Goal: Task Accomplishment & Management: Use online tool/utility

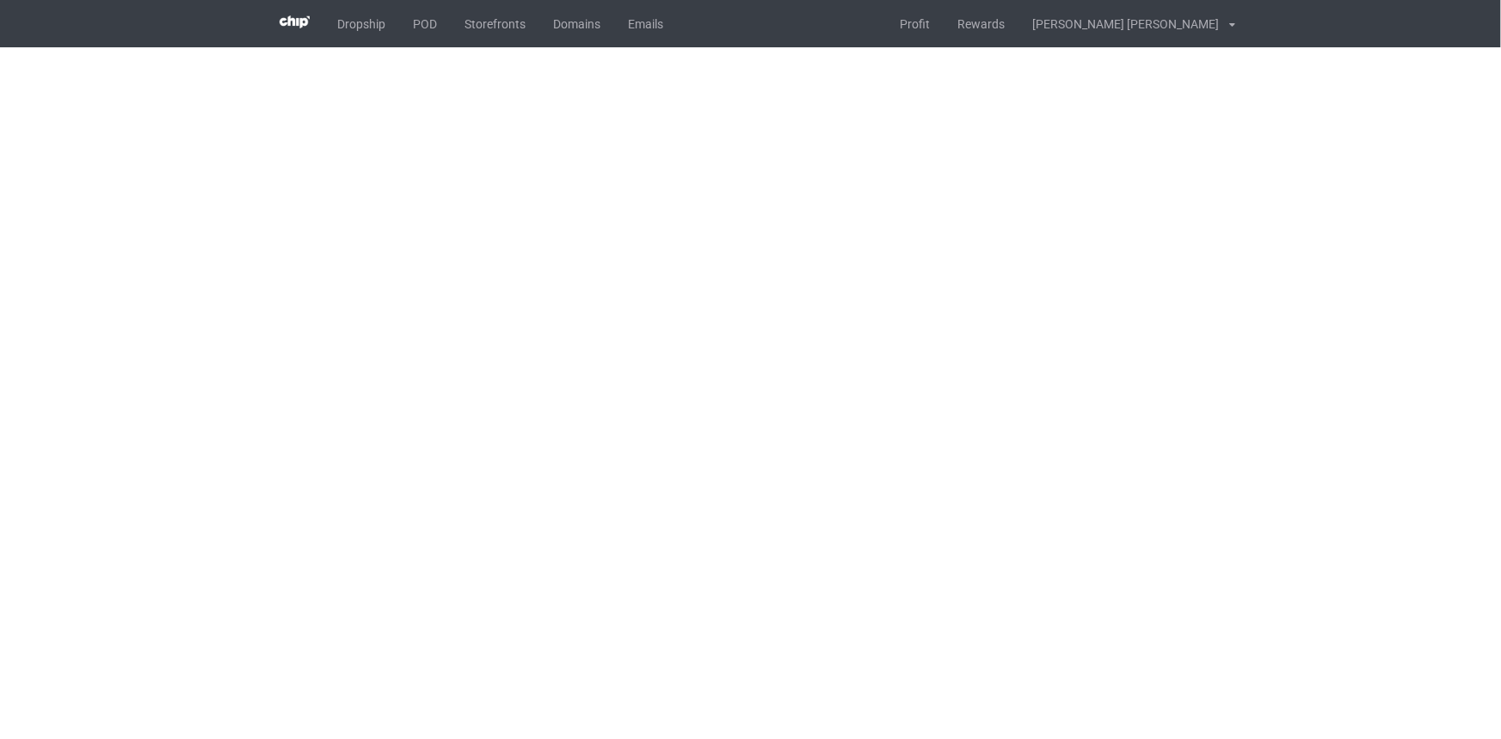
click at [1266, 101] on body "Dropship POD Storefronts Domains Emails Profit Rewards [PERSON_NAME] [PERSON_NA…" at bounding box center [750, 369] width 1501 height 739
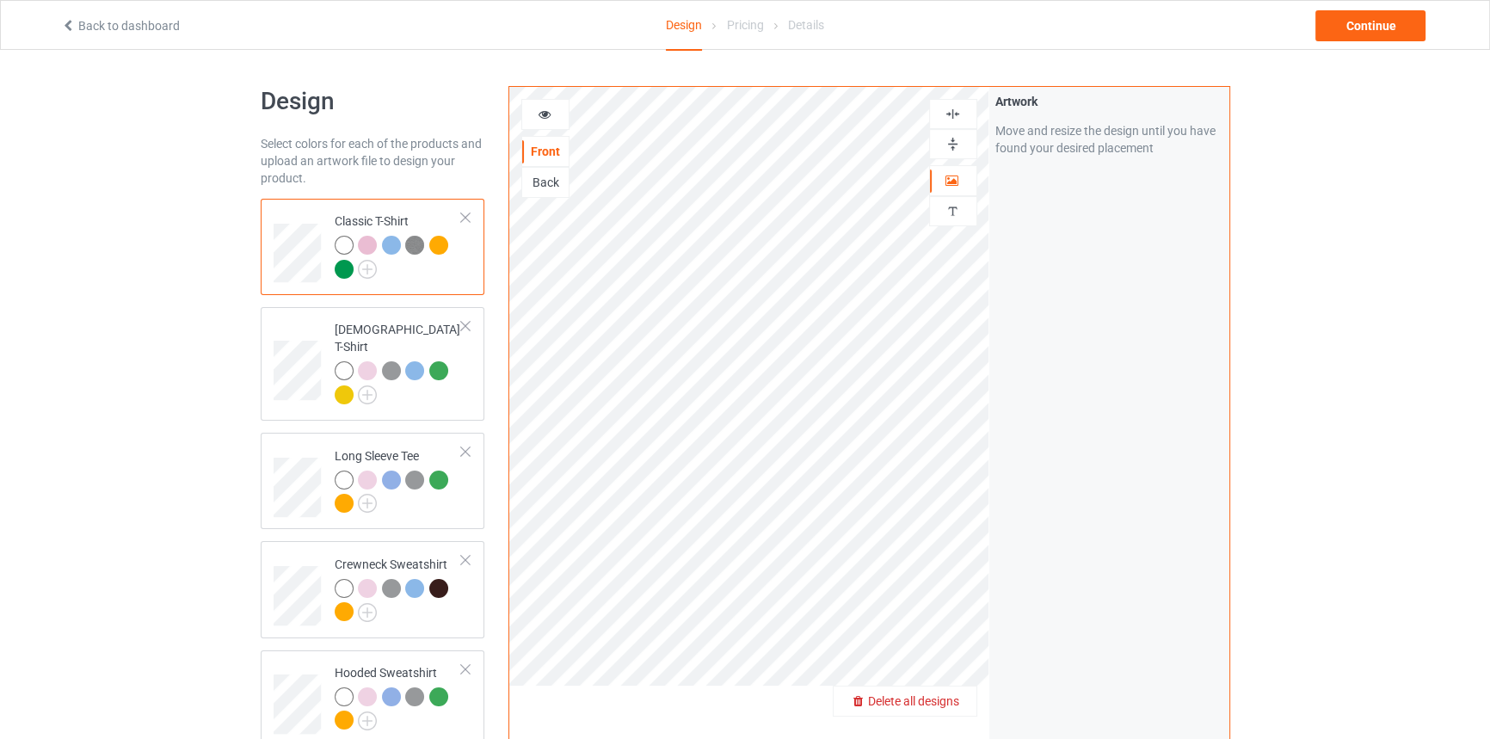
click at [954, 705] on span "Delete all designs" at bounding box center [913, 701] width 91 height 14
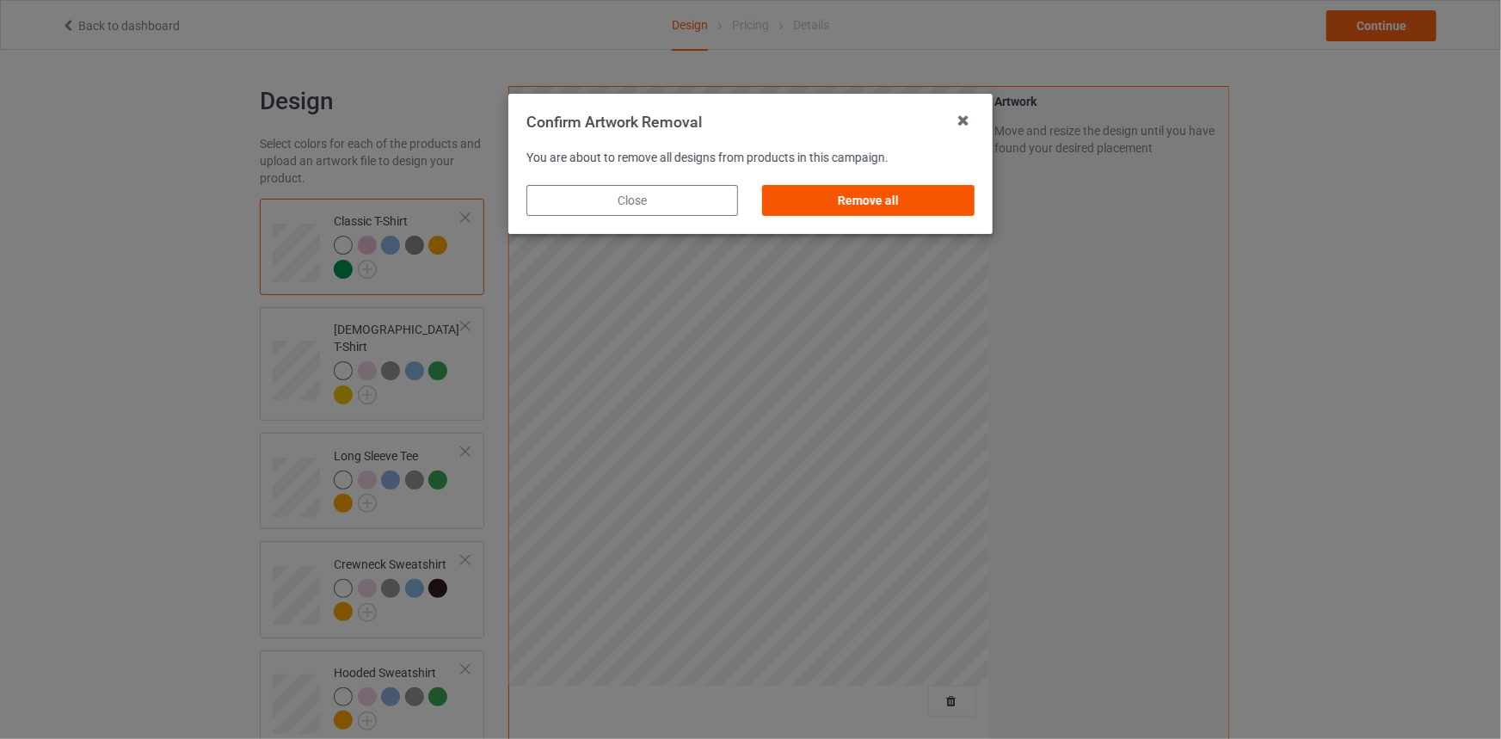
click at [894, 200] on div "Remove all" at bounding box center [869, 200] width 212 height 31
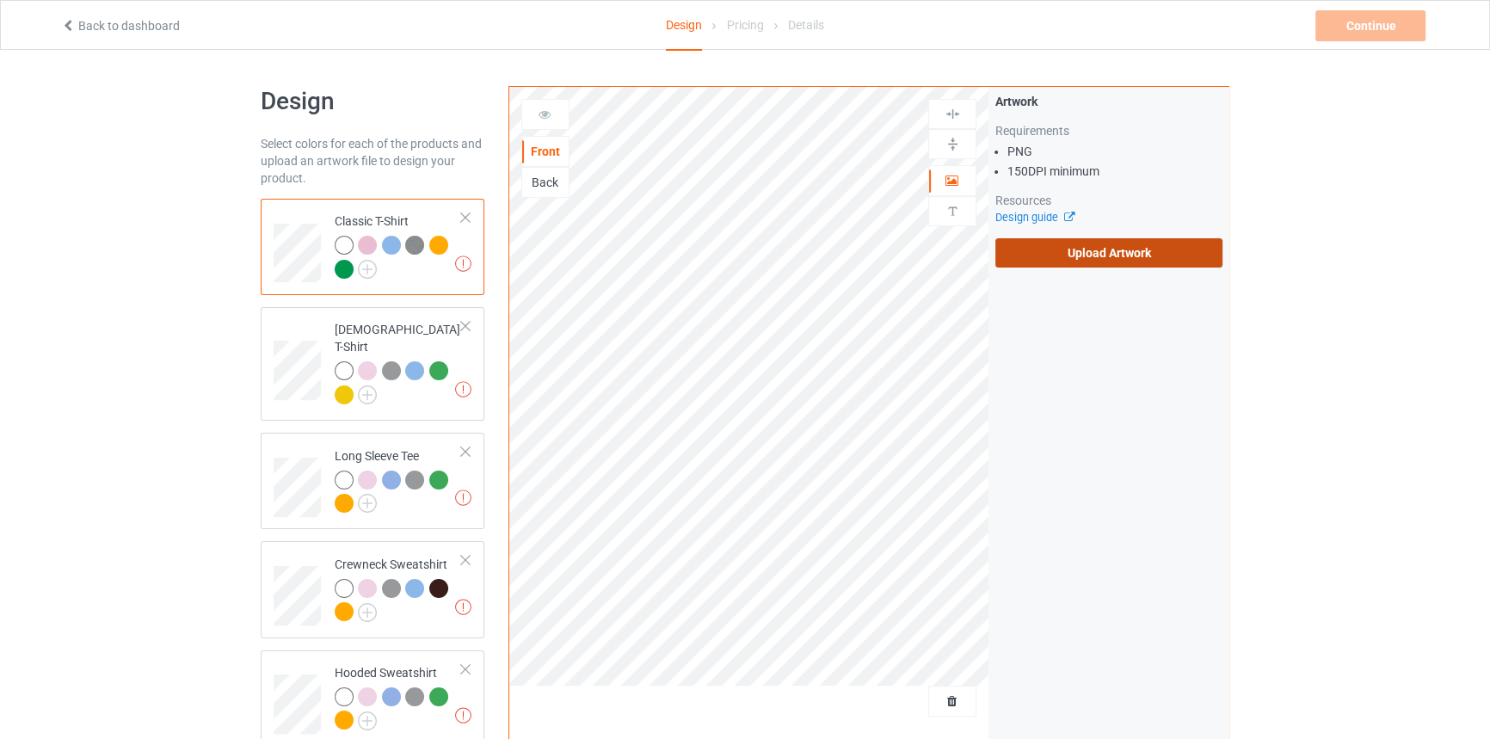
click at [1075, 249] on label "Upload Artwork" at bounding box center [1109, 252] width 228 height 29
click at [0, 0] on input "Upload Artwork" at bounding box center [0, 0] width 0 height 0
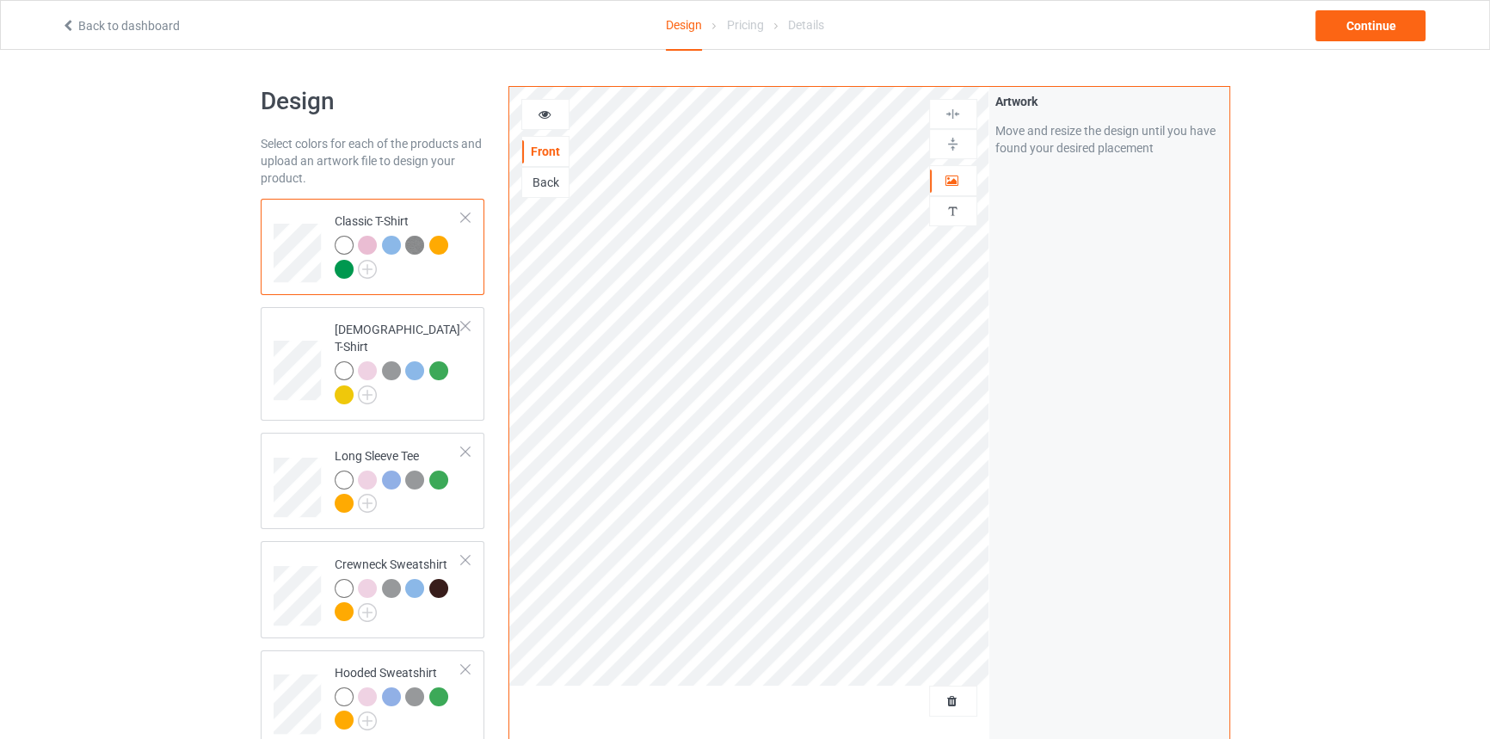
click at [1301, 186] on div "Design Select colors for each of the products and upload an artwork file to des…" at bounding box center [745, 619] width 1490 height 1138
click at [544, 120] on div at bounding box center [545, 114] width 46 height 17
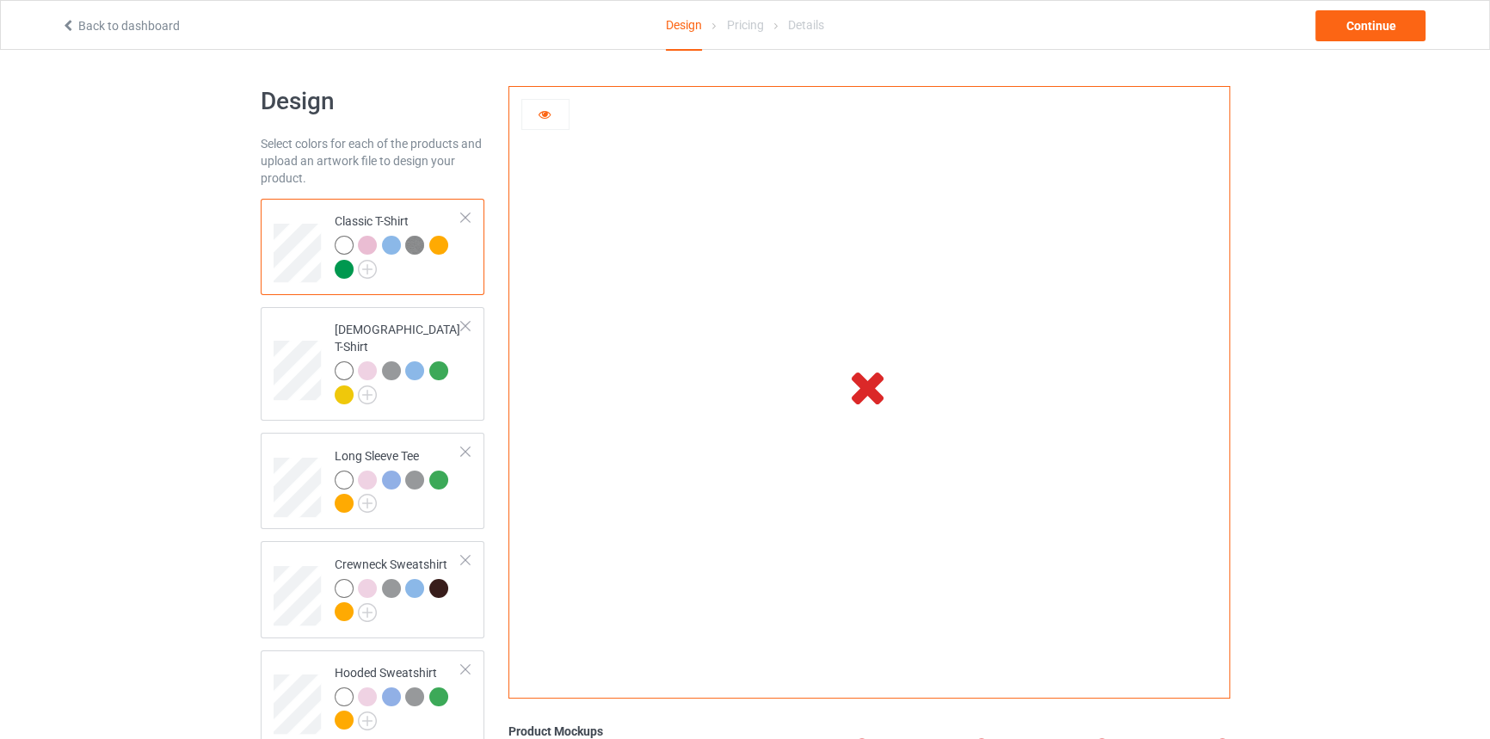
click at [1265, 318] on div "Design Select colors for each of the products and upload an artwork file to des…" at bounding box center [745, 619] width 1490 height 1138
click at [342, 248] on div at bounding box center [344, 245] width 19 height 19
click at [366, 246] on div at bounding box center [367, 245] width 19 height 19
click at [386, 243] on div at bounding box center [391, 245] width 19 height 19
drag, startPoint x: 1373, startPoint y: 12, endPoint x: 1431, endPoint y: 5, distance: 58.0
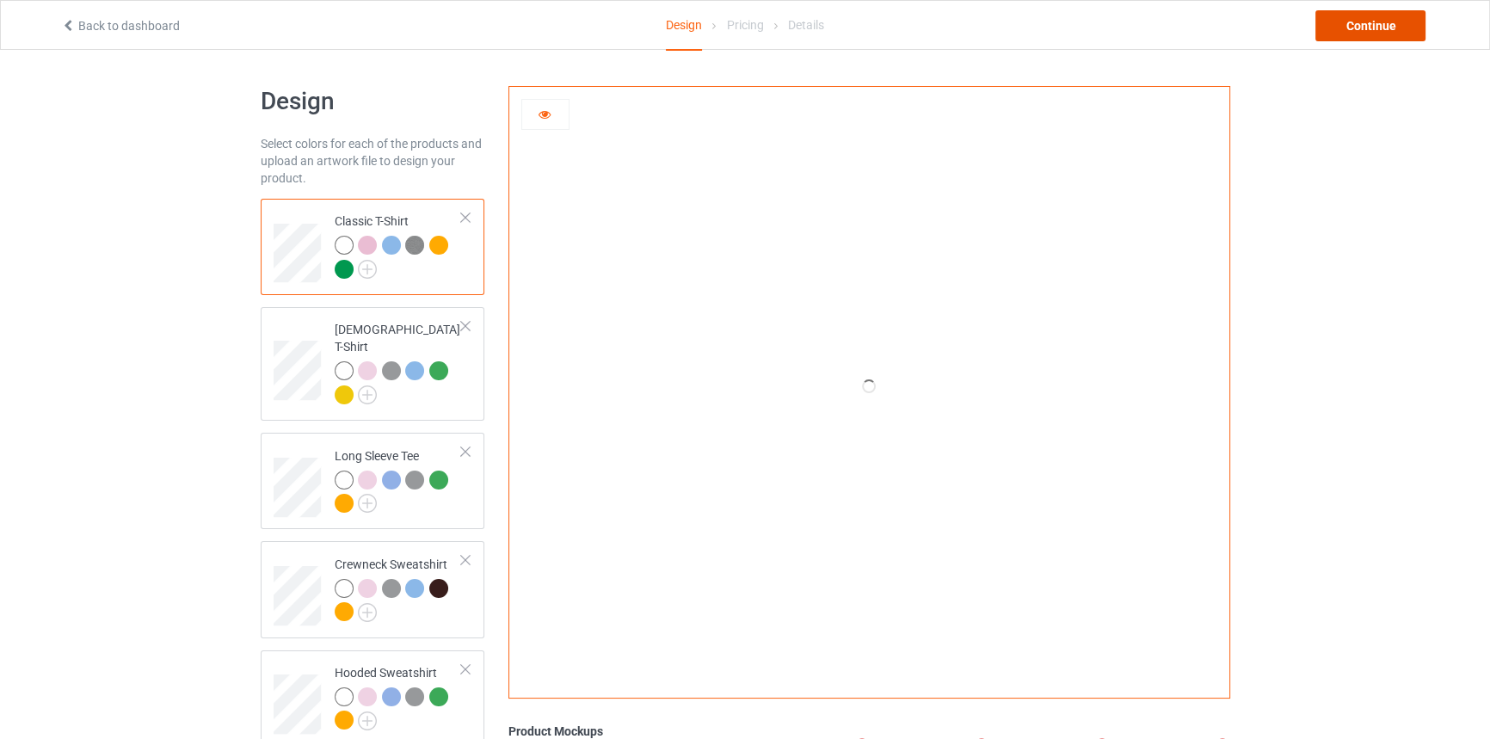
click at [1440, 4] on div "Back to dashboard Design Pricing Details Continue" at bounding box center [745, 25] width 1392 height 48
click at [1411, 146] on div "Design Select colors for each of the products and upload an artwork file to des…" at bounding box center [745, 619] width 1490 height 1138
click at [397, 246] on div at bounding box center [391, 245] width 19 height 19
click at [395, 244] on div at bounding box center [391, 245] width 19 height 19
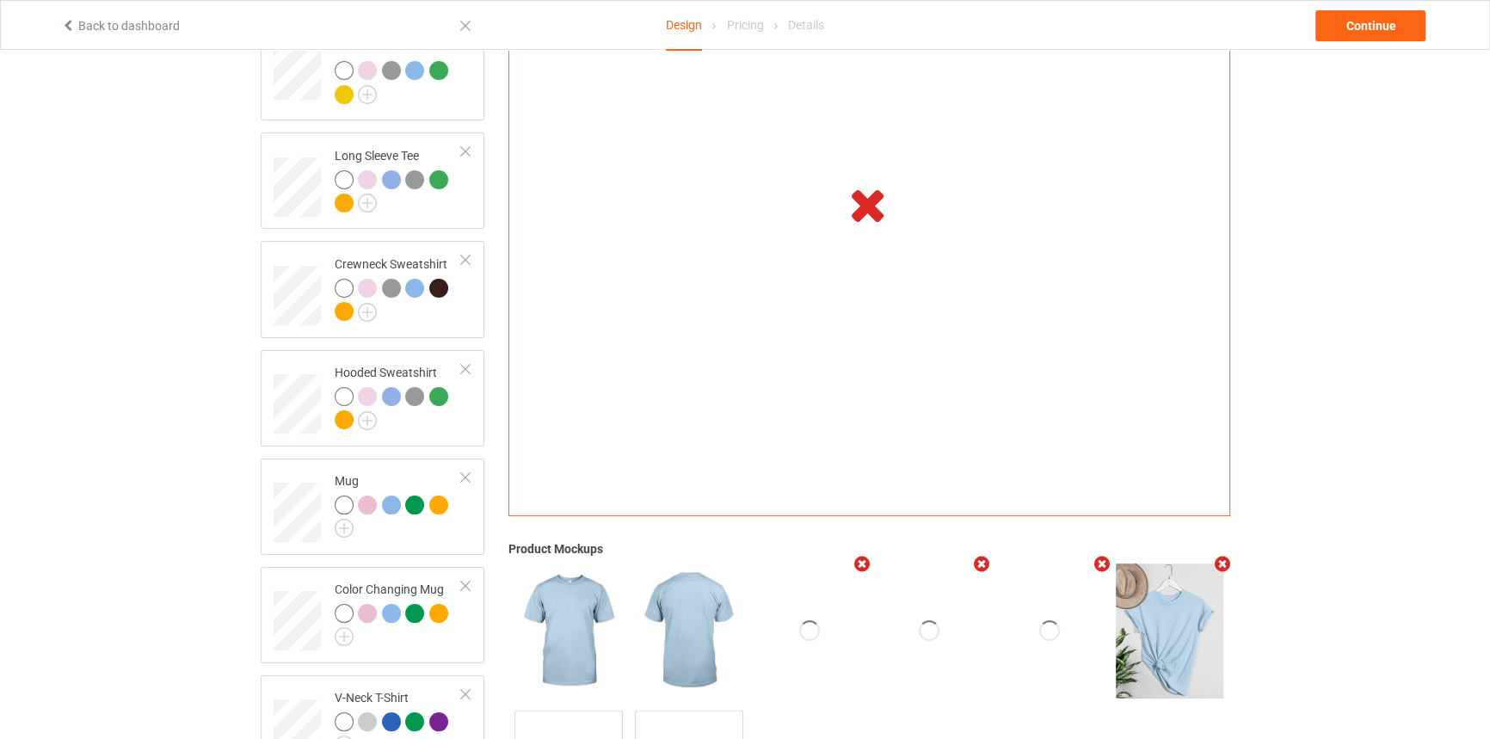
scroll to position [198, 0]
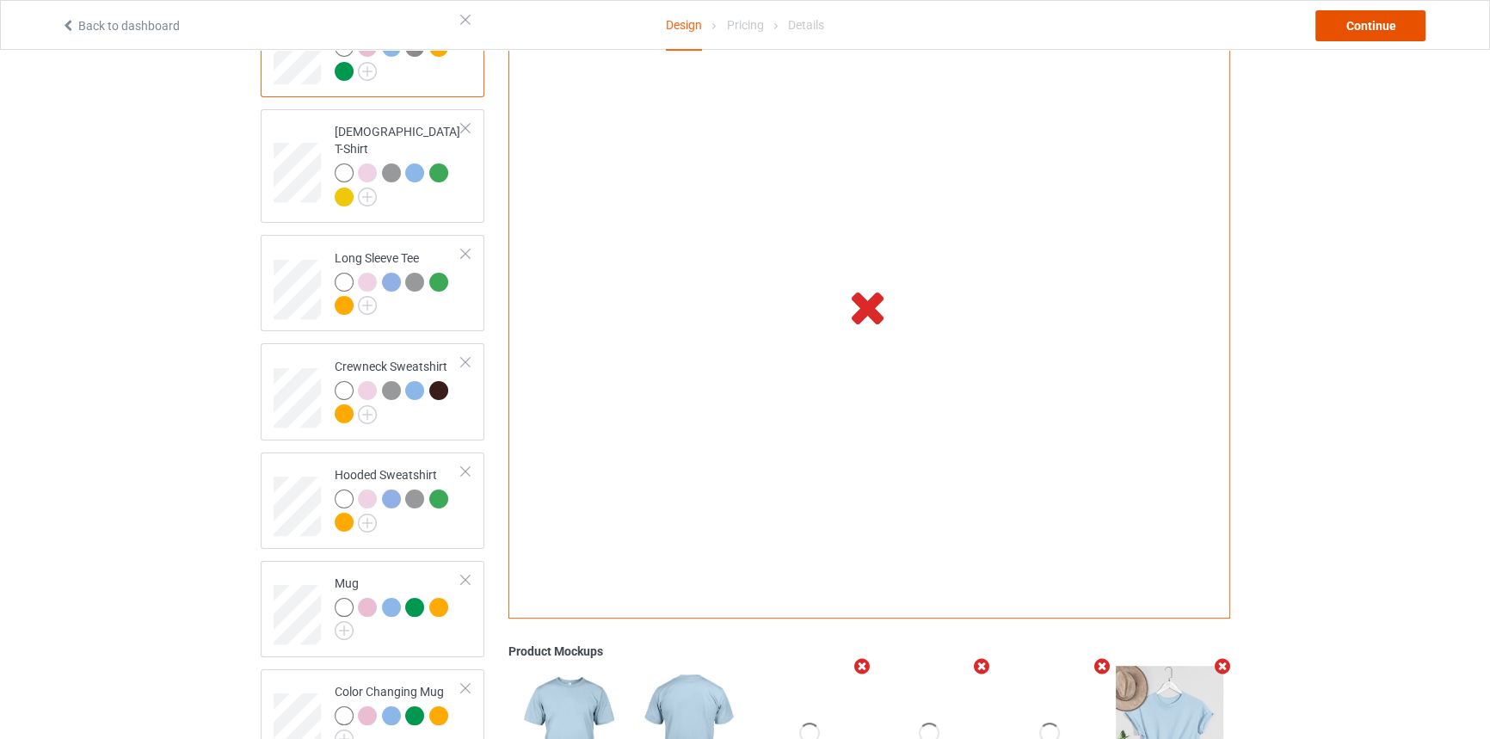
click at [1342, 17] on div "Continue" at bounding box center [1370, 25] width 110 height 31
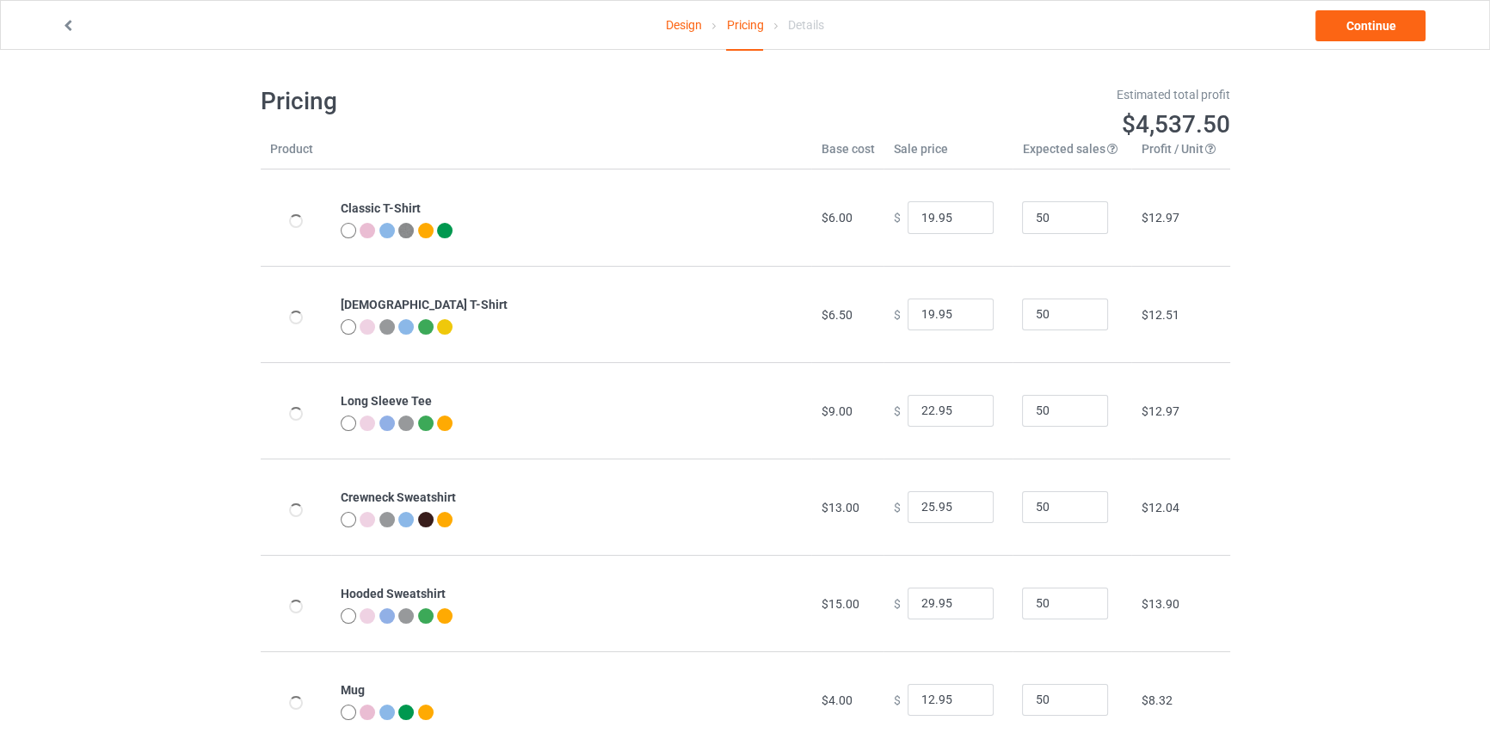
click at [680, 27] on link "Design" at bounding box center [684, 25] width 36 height 48
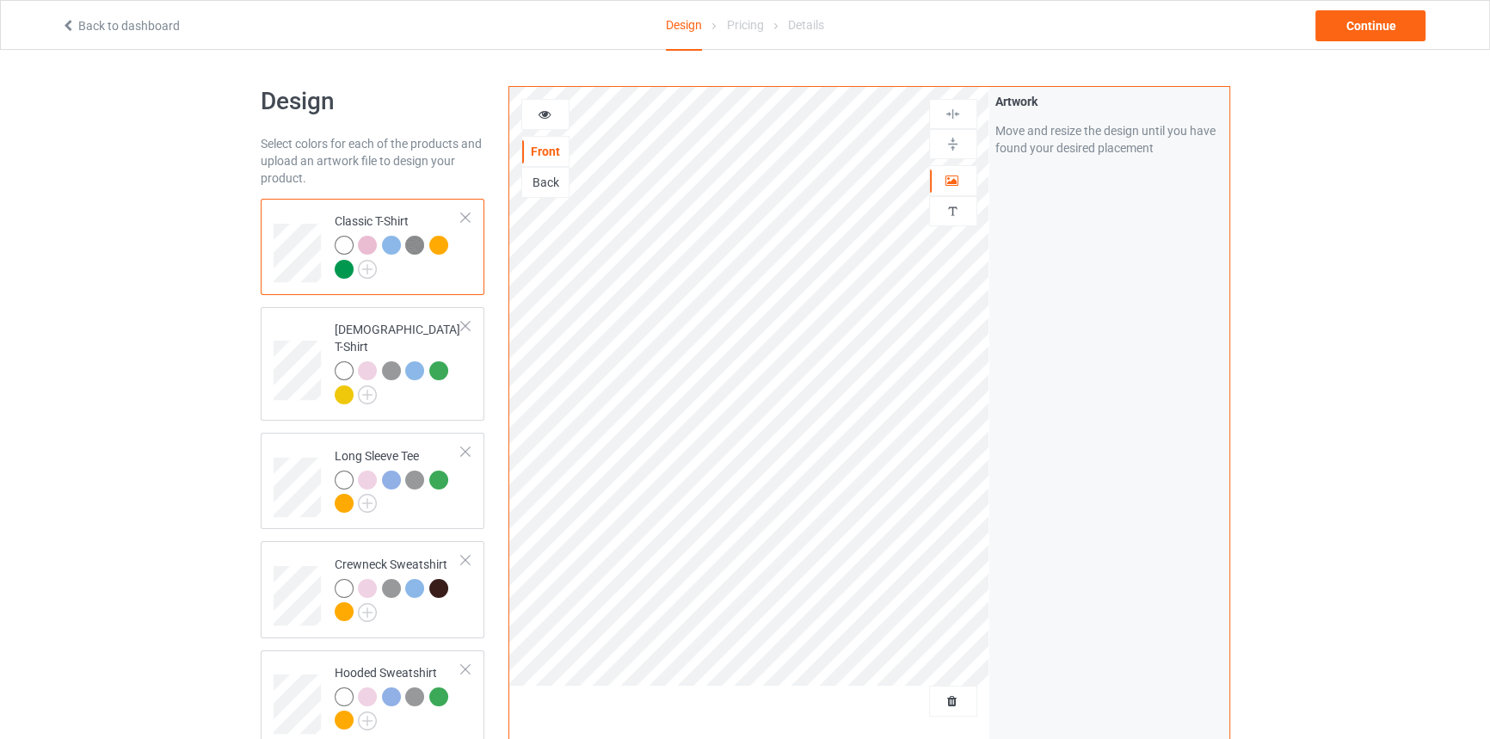
click at [540, 120] on div at bounding box center [545, 114] width 46 height 17
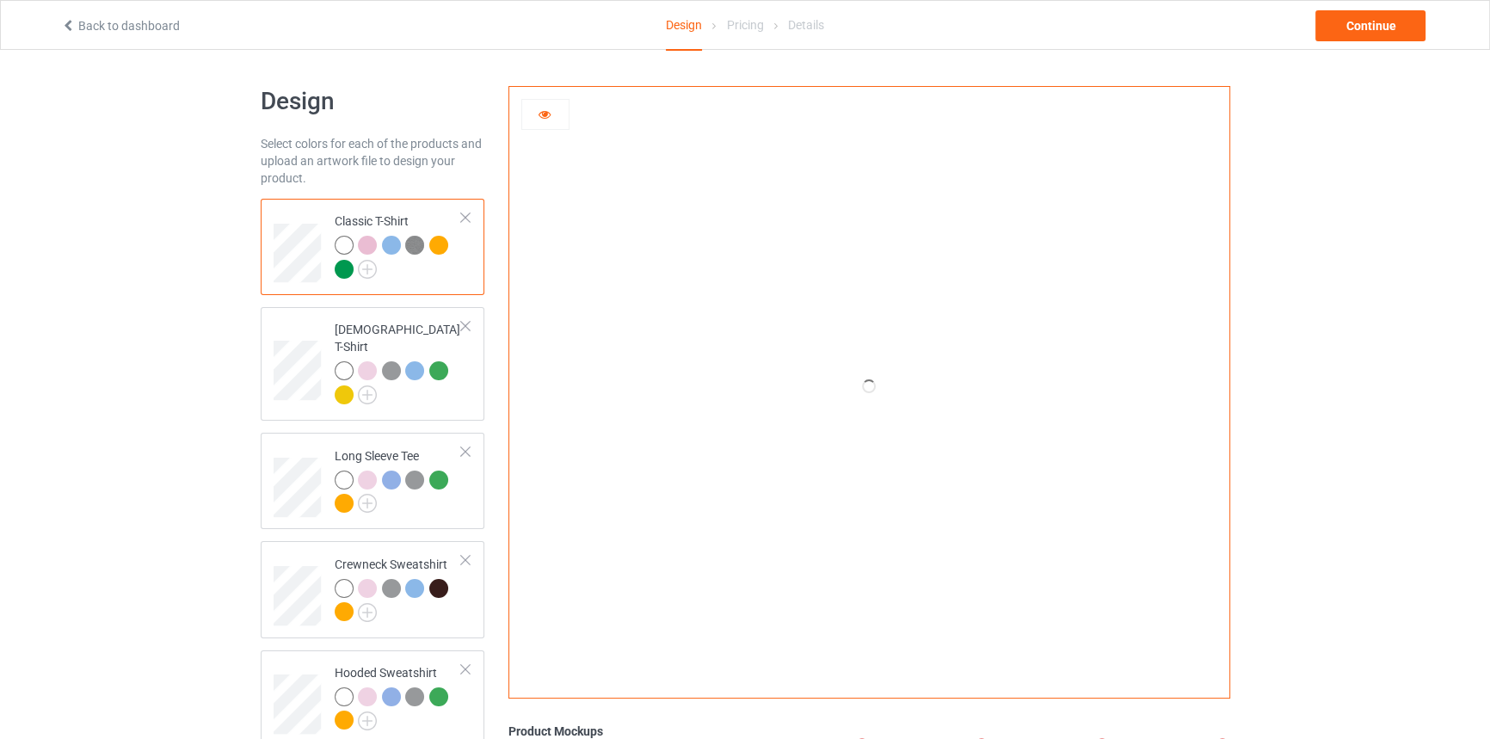
click at [369, 243] on div at bounding box center [367, 245] width 19 height 19
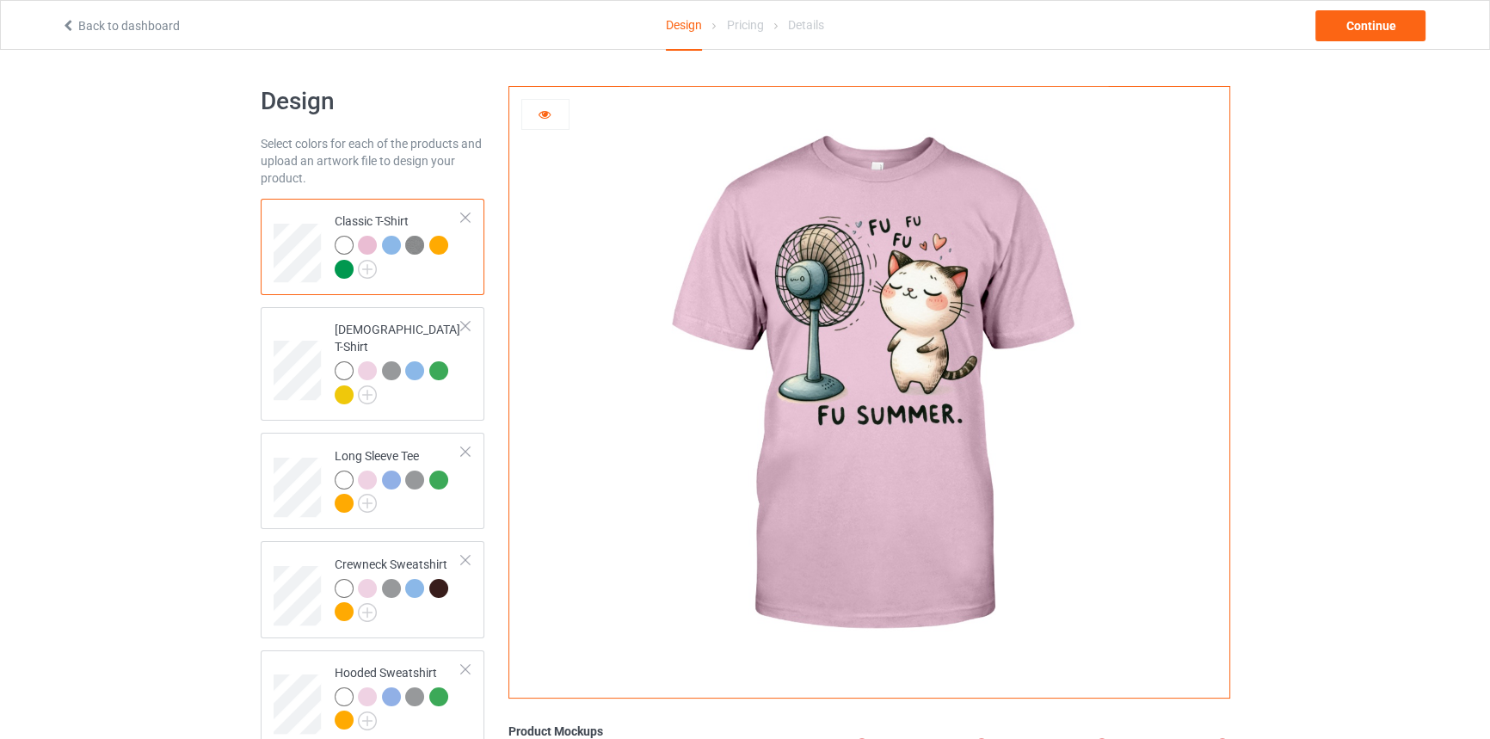
click at [385, 249] on div at bounding box center [391, 245] width 19 height 19
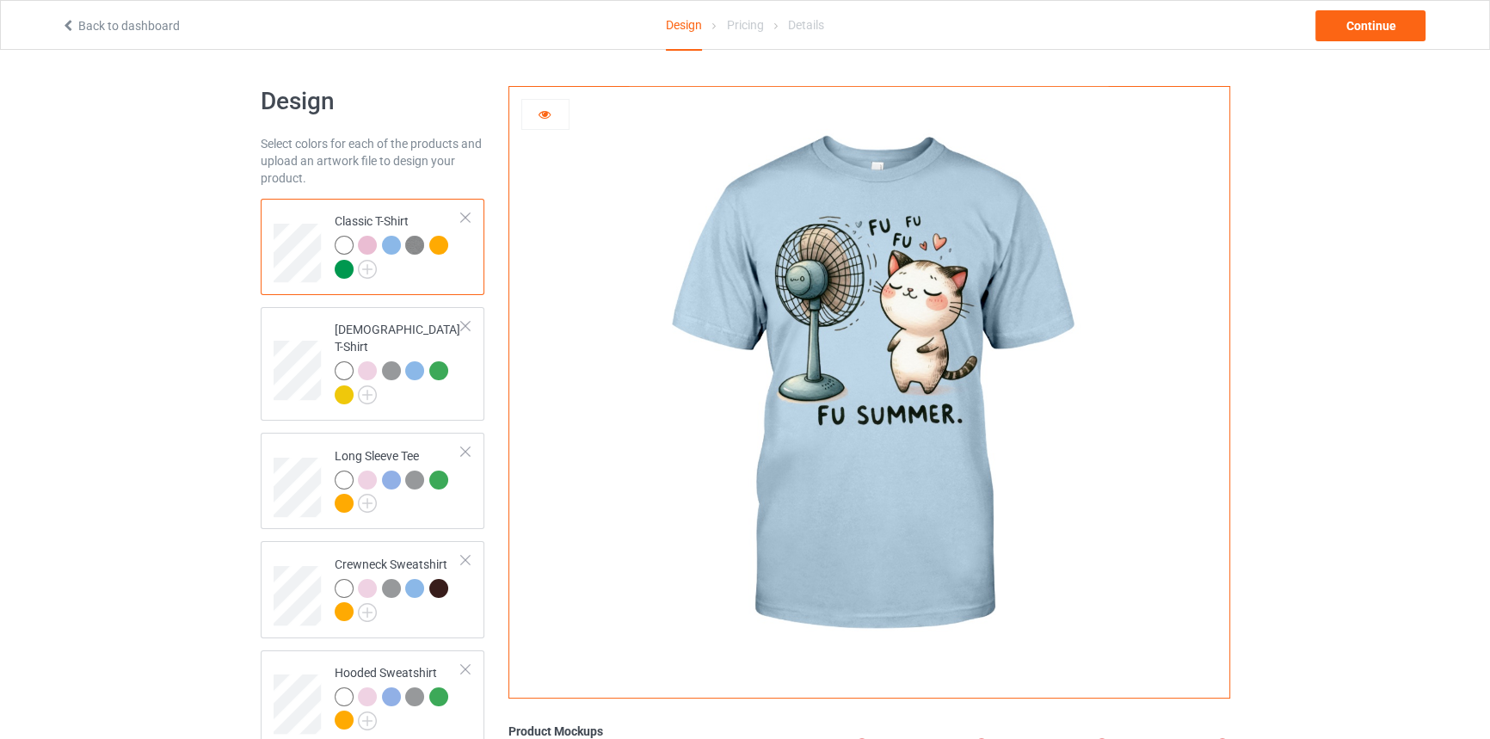
click at [419, 242] on img at bounding box center [414, 245] width 19 height 19
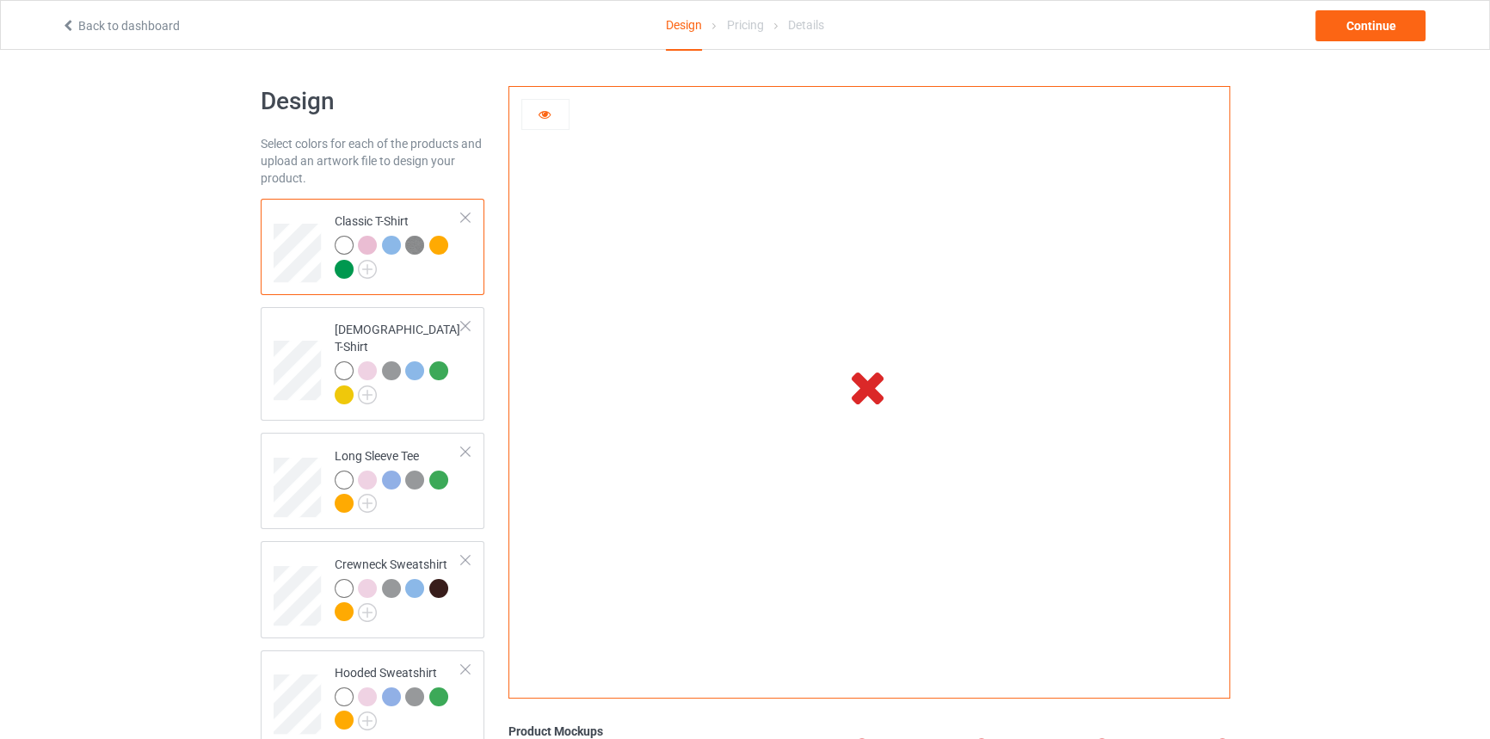
click at [541, 108] on icon at bounding box center [544, 112] width 15 height 12
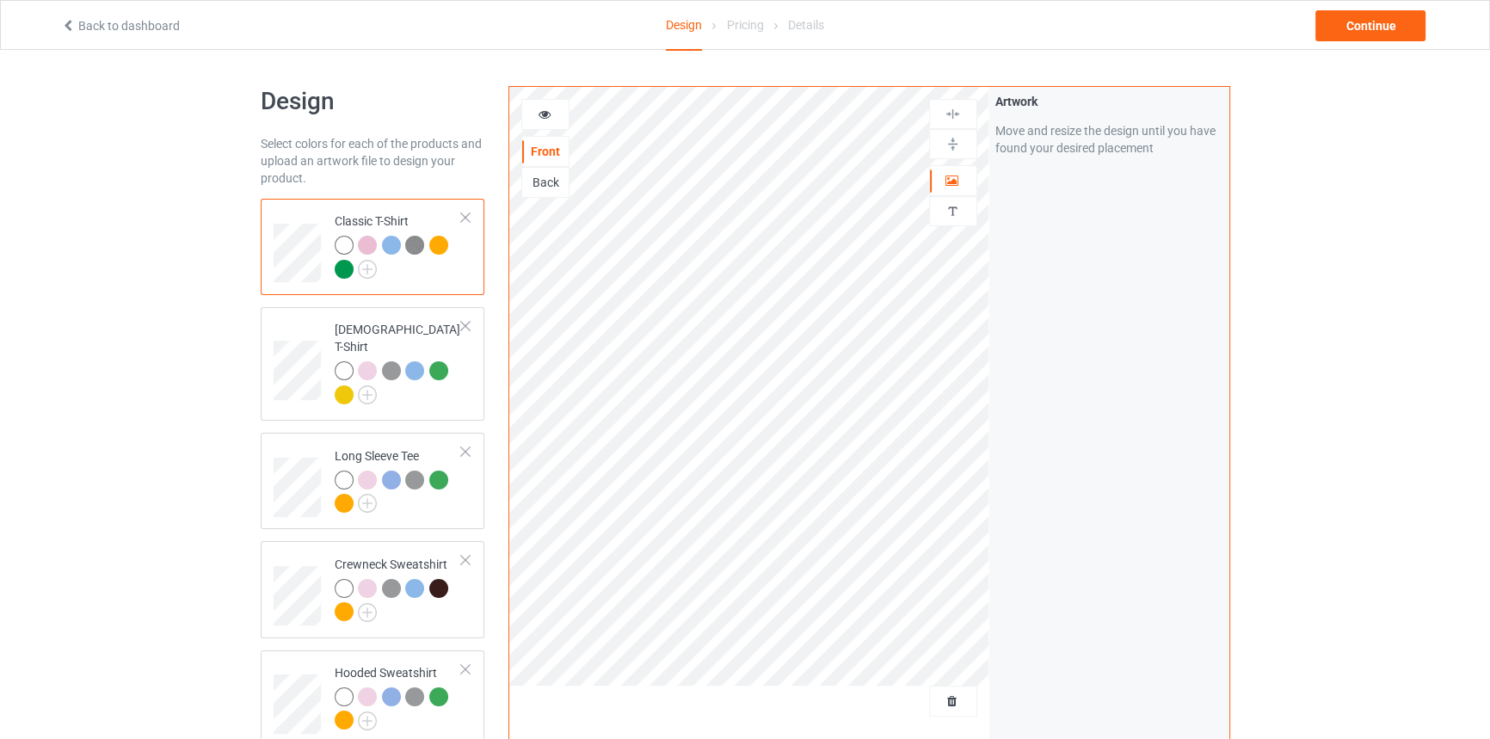
click at [545, 112] on icon at bounding box center [544, 112] width 15 height 12
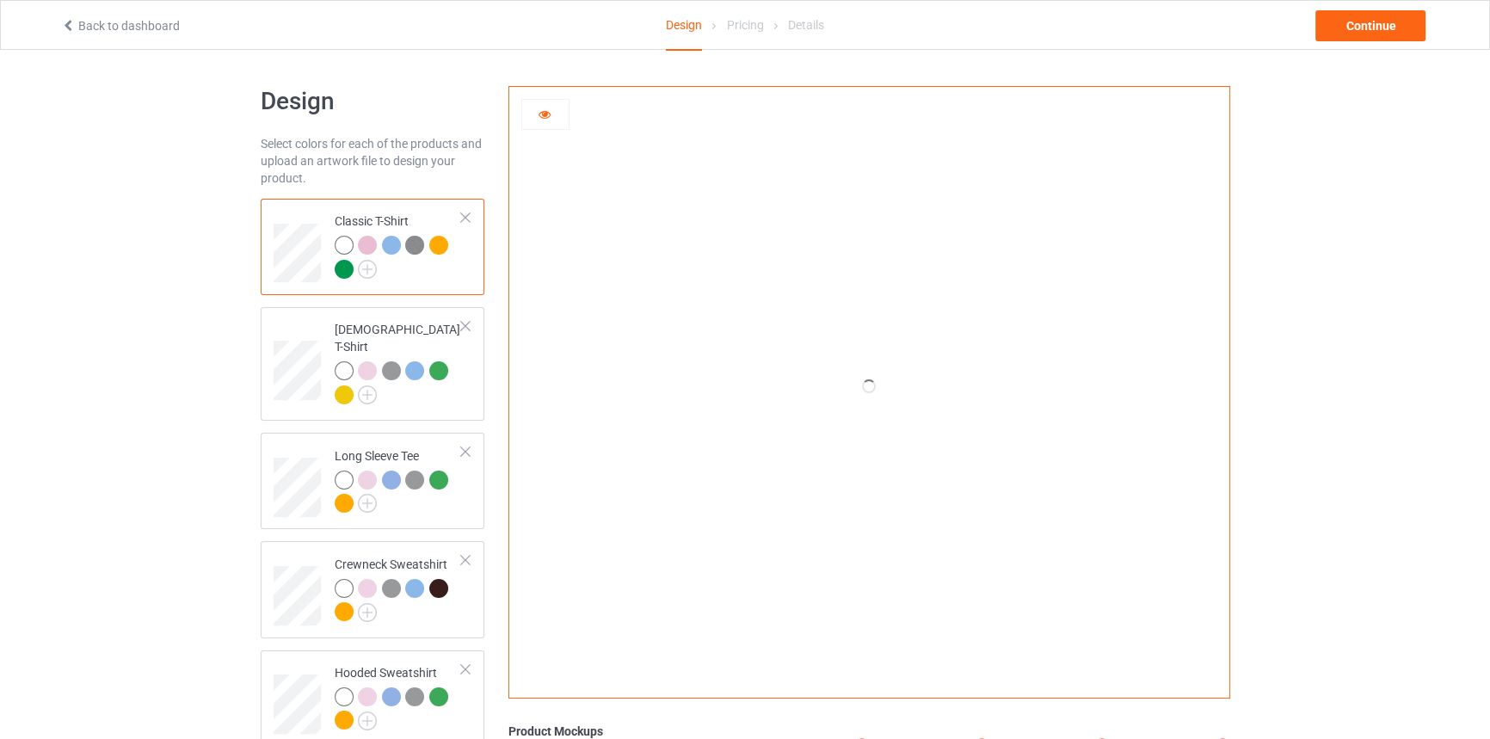
click at [393, 243] on div at bounding box center [391, 245] width 19 height 19
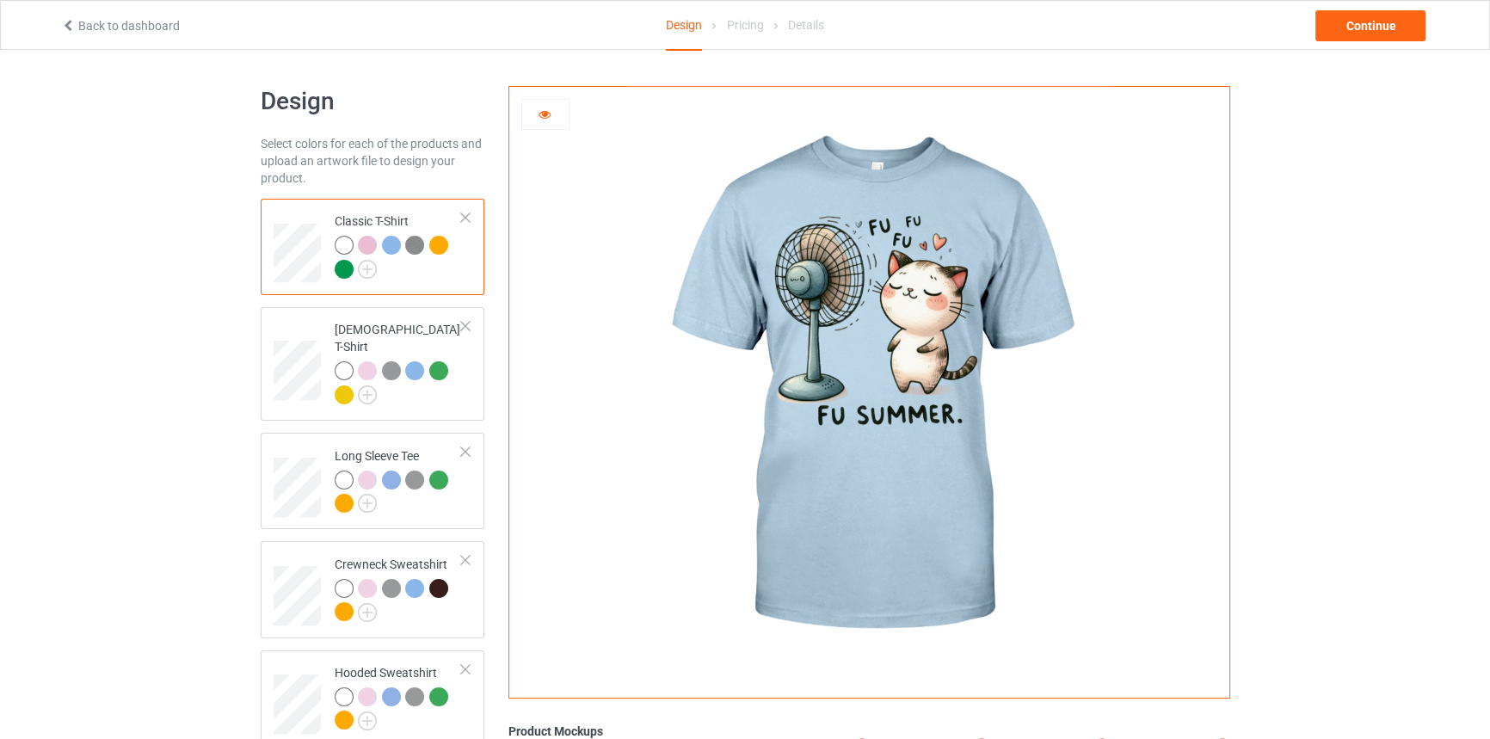
click at [424, 242] on div at bounding box center [417, 248] width 24 height 24
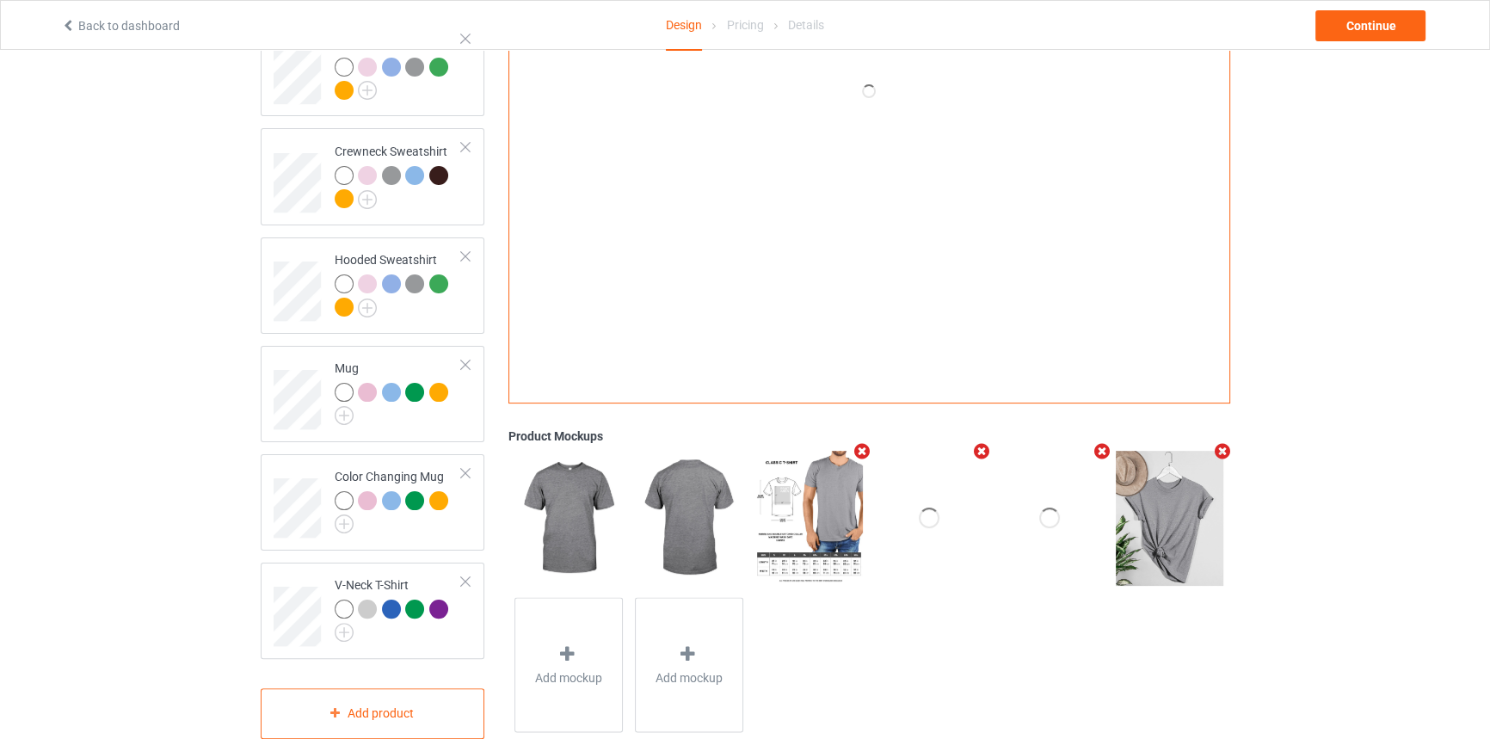
scroll to position [432, 0]
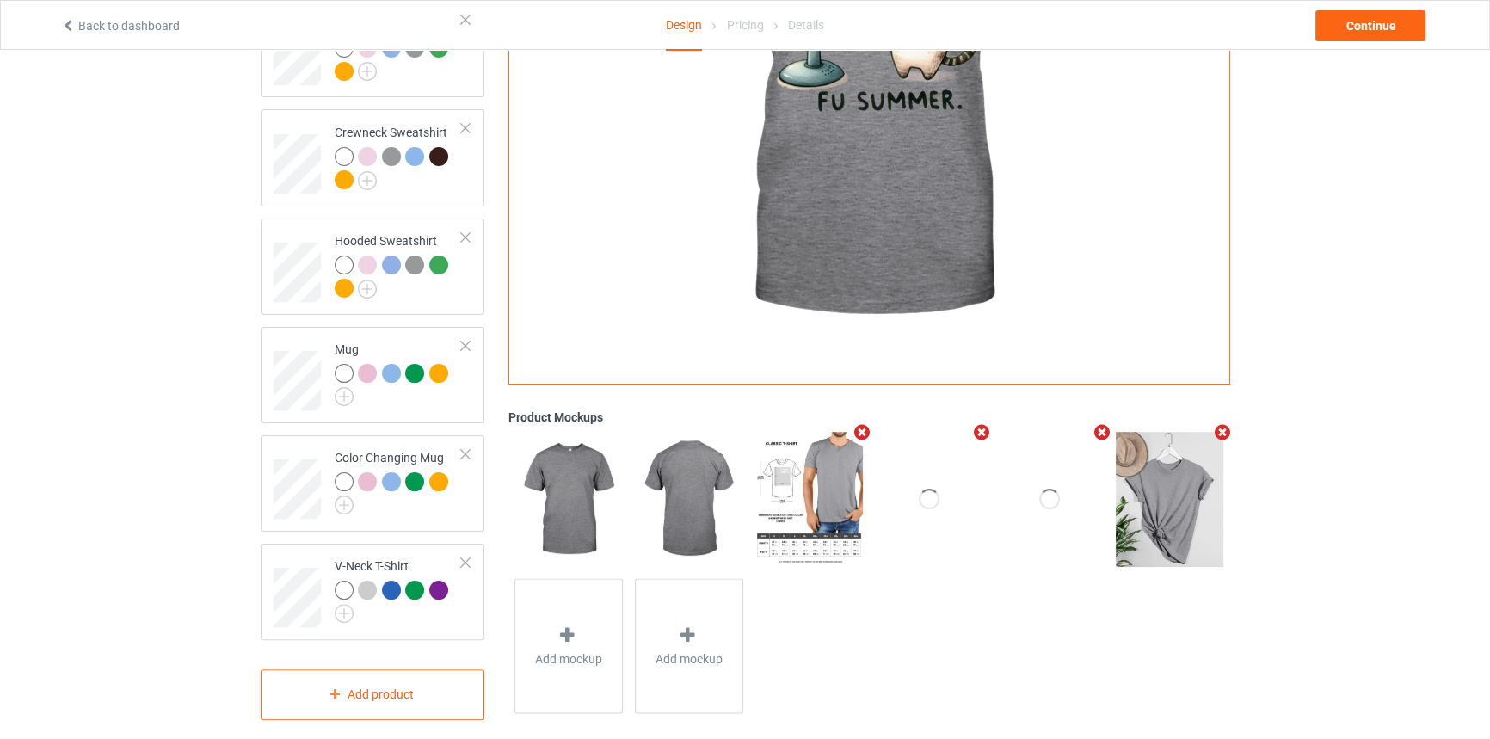
click at [1296, 215] on div "Design Select colors for each of the products and upload an artwork file to des…" at bounding box center [745, 187] width 1490 height 1138
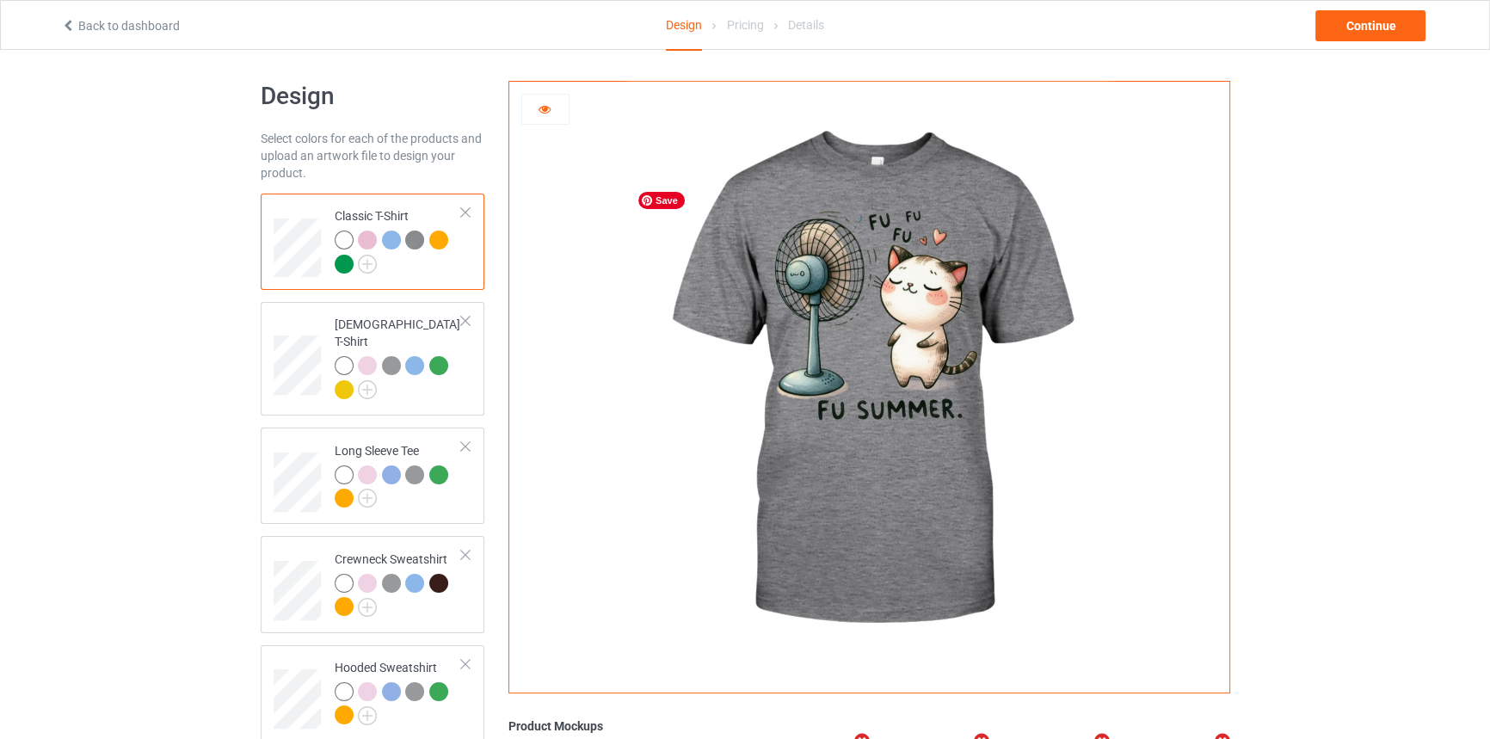
scroll to position [0, 0]
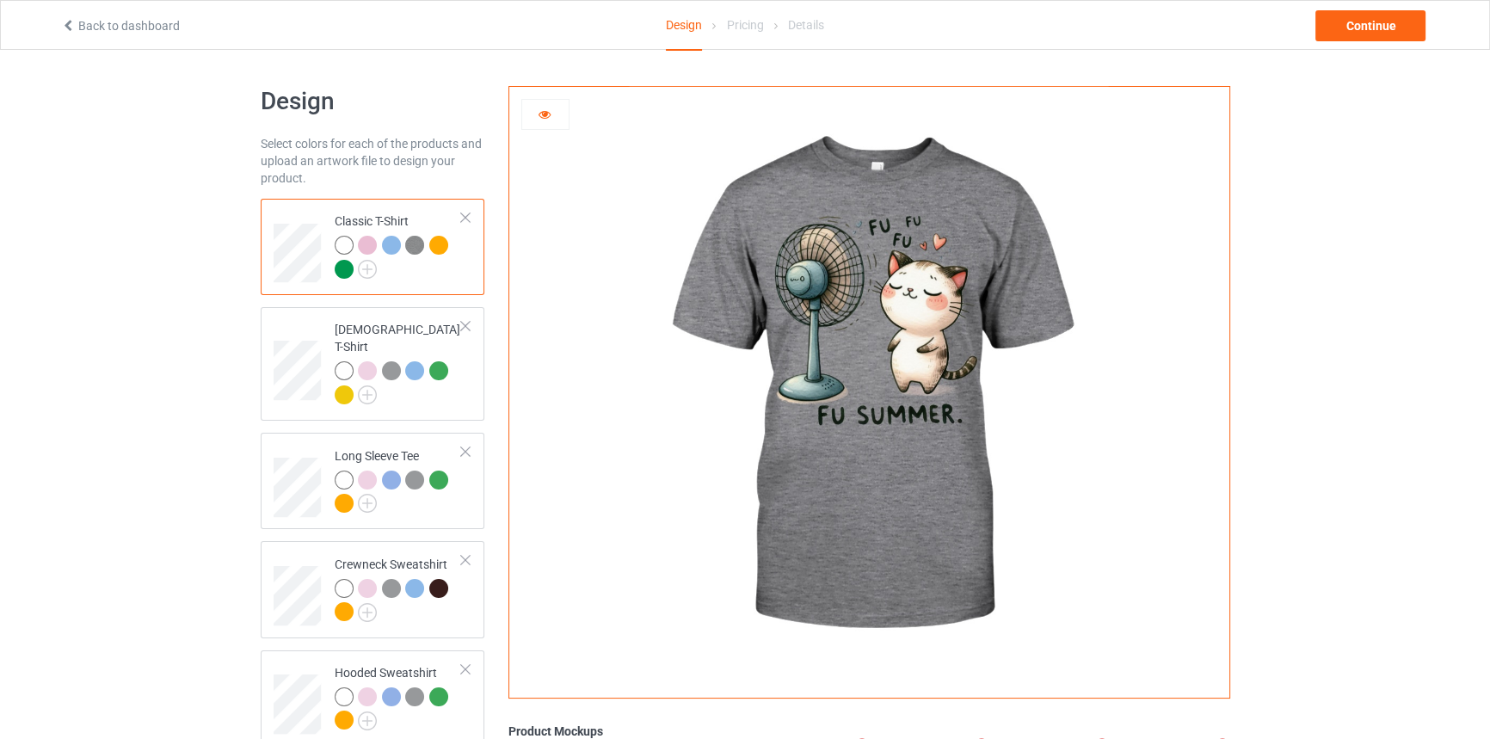
click at [434, 237] on div at bounding box center [438, 245] width 19 height 19
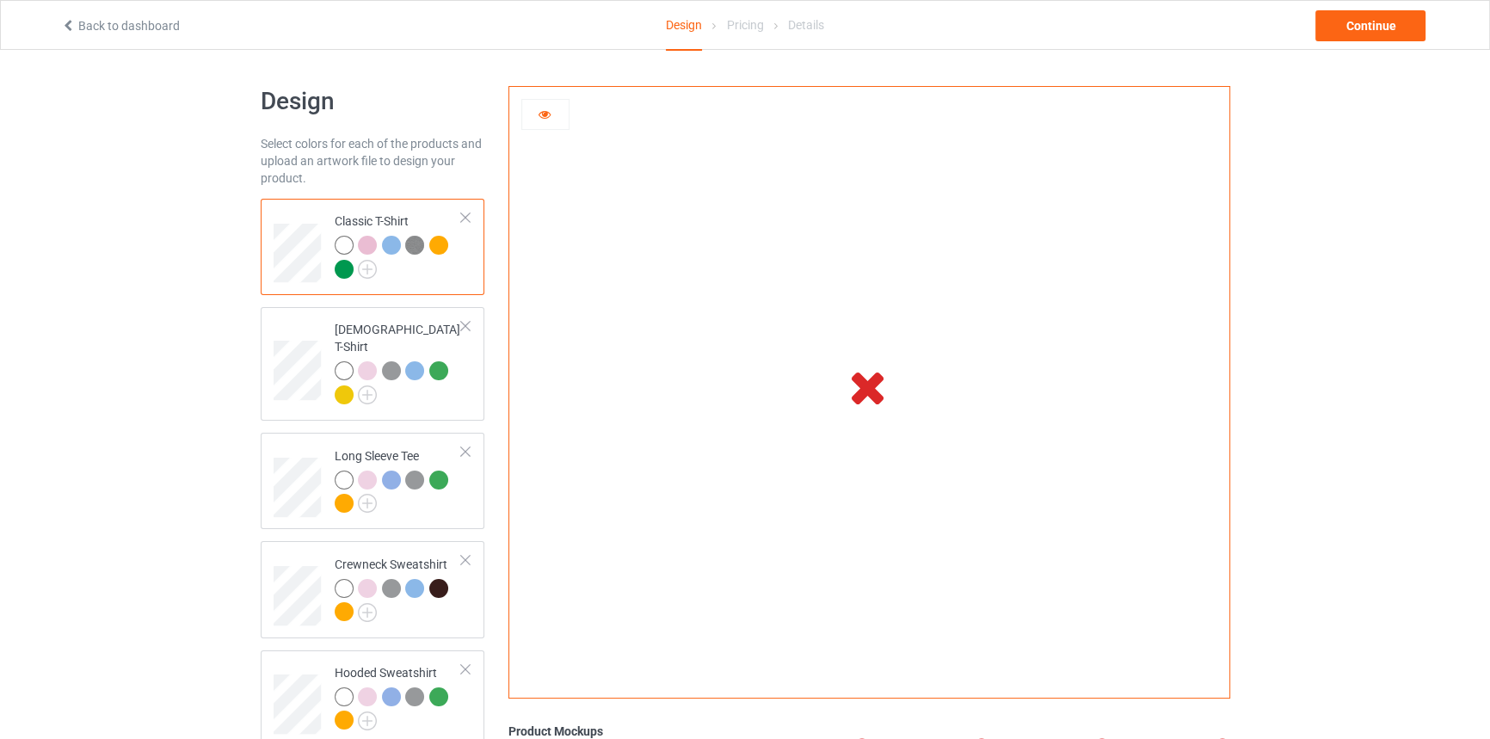
click at [429, 245] on div at bounding box center [438, 245] width 19 height 19
click at [437, 248] on div at bounding box center [438, 245] width 19 height 19
click at [421, 243] on img at bounding box center [414, 245] width 19 height 19
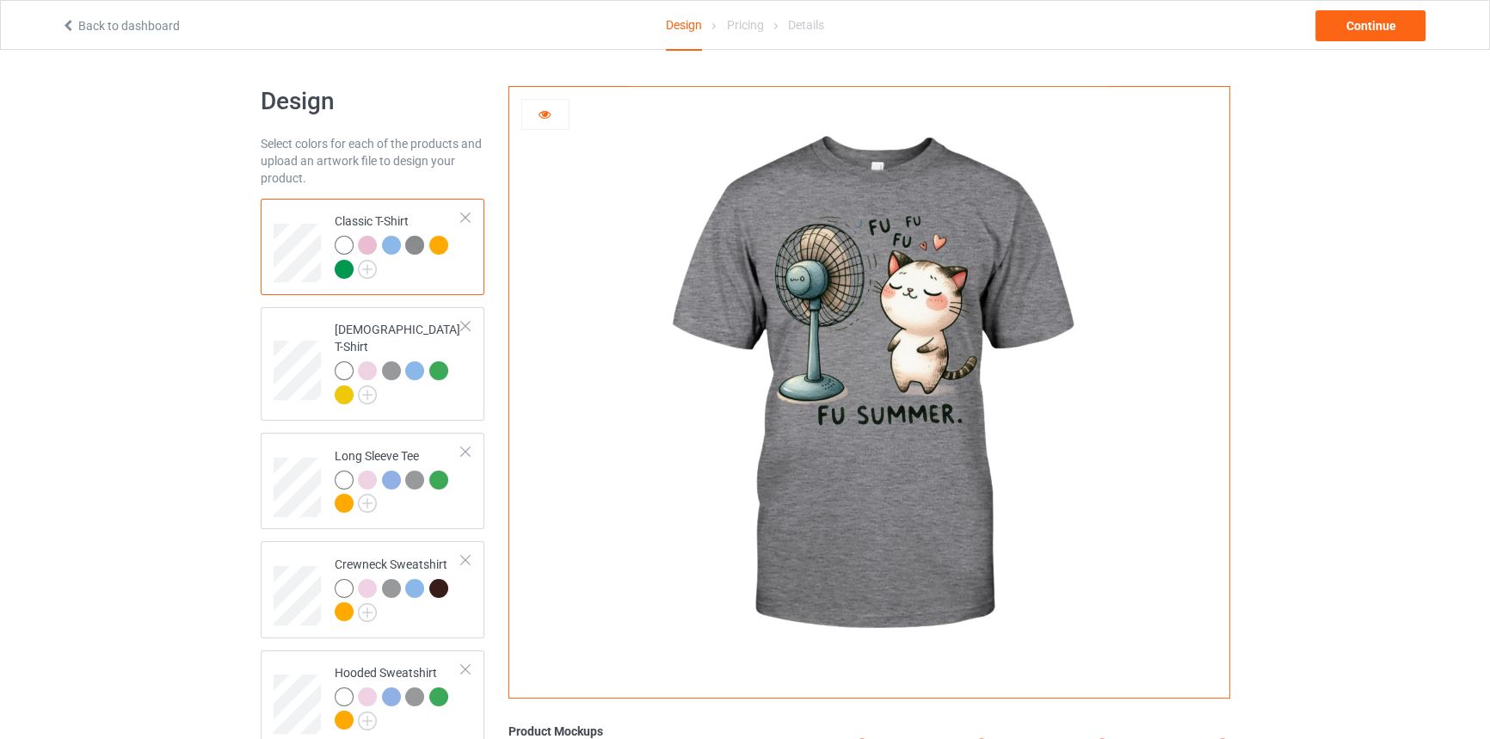
click at [434, 244] on div at bounding box center [438, 245] width 19 height 19
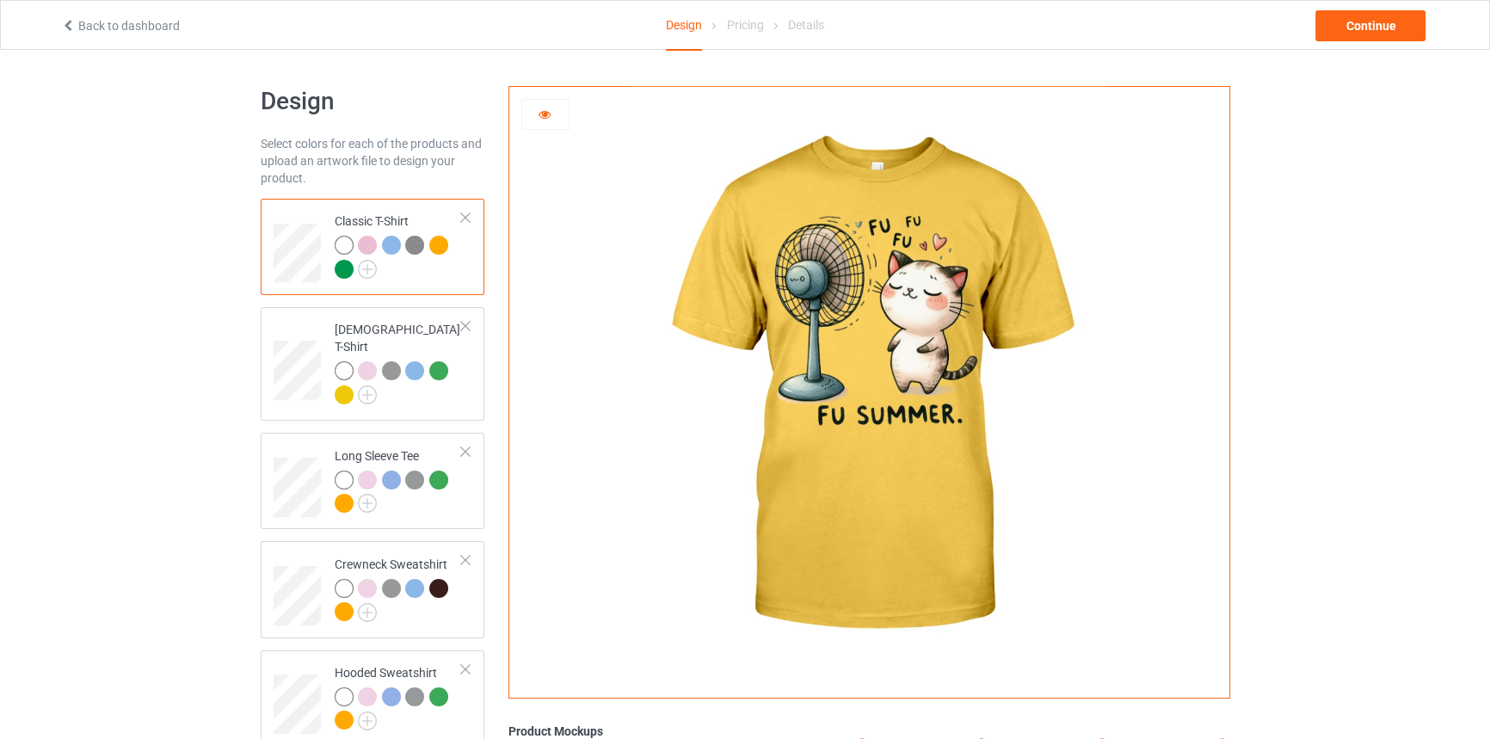
click at [369, 245] on div at bounding box center [367, 245] width 19 height 19
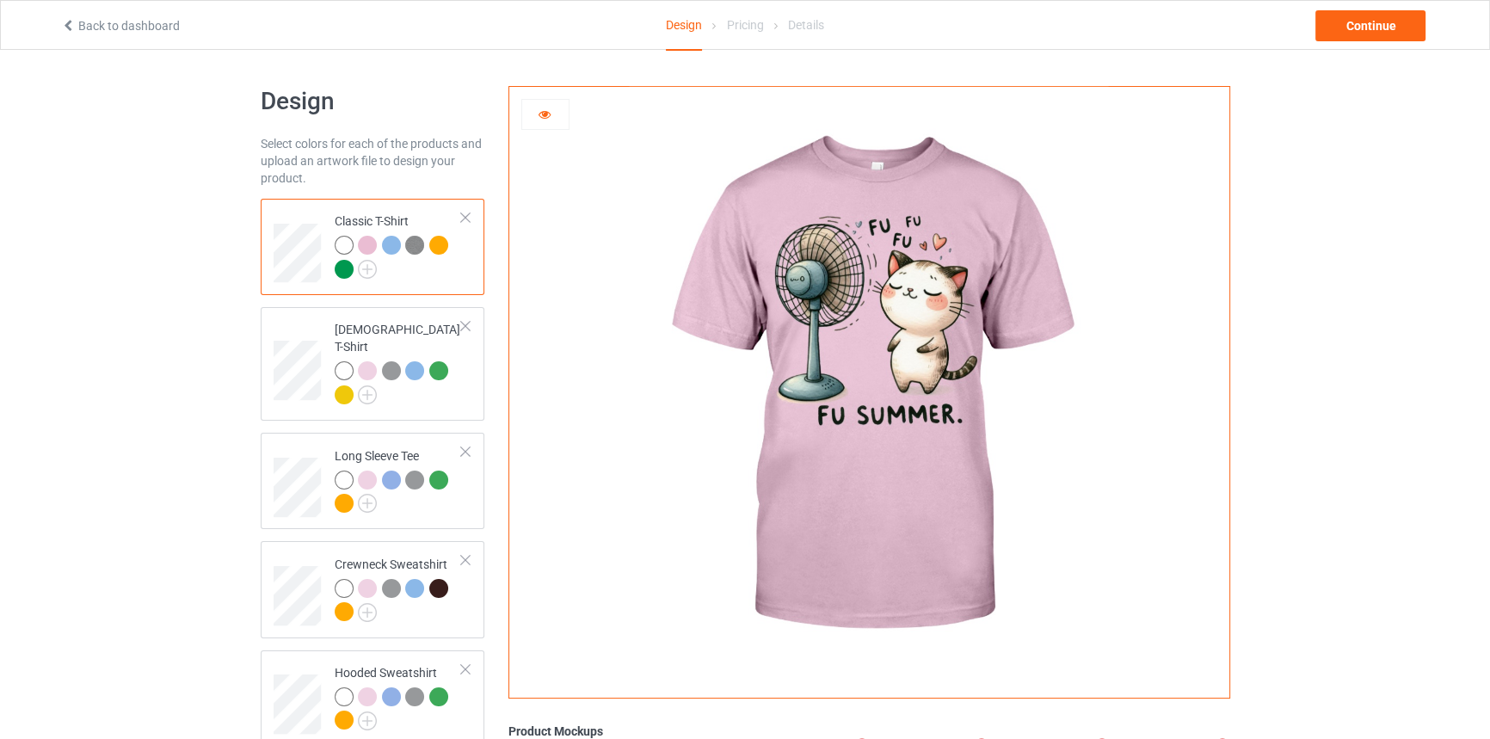
click at [329, 271] on td "Classic T-Shirt" at bounding box center [398, 247] width 147 height 83
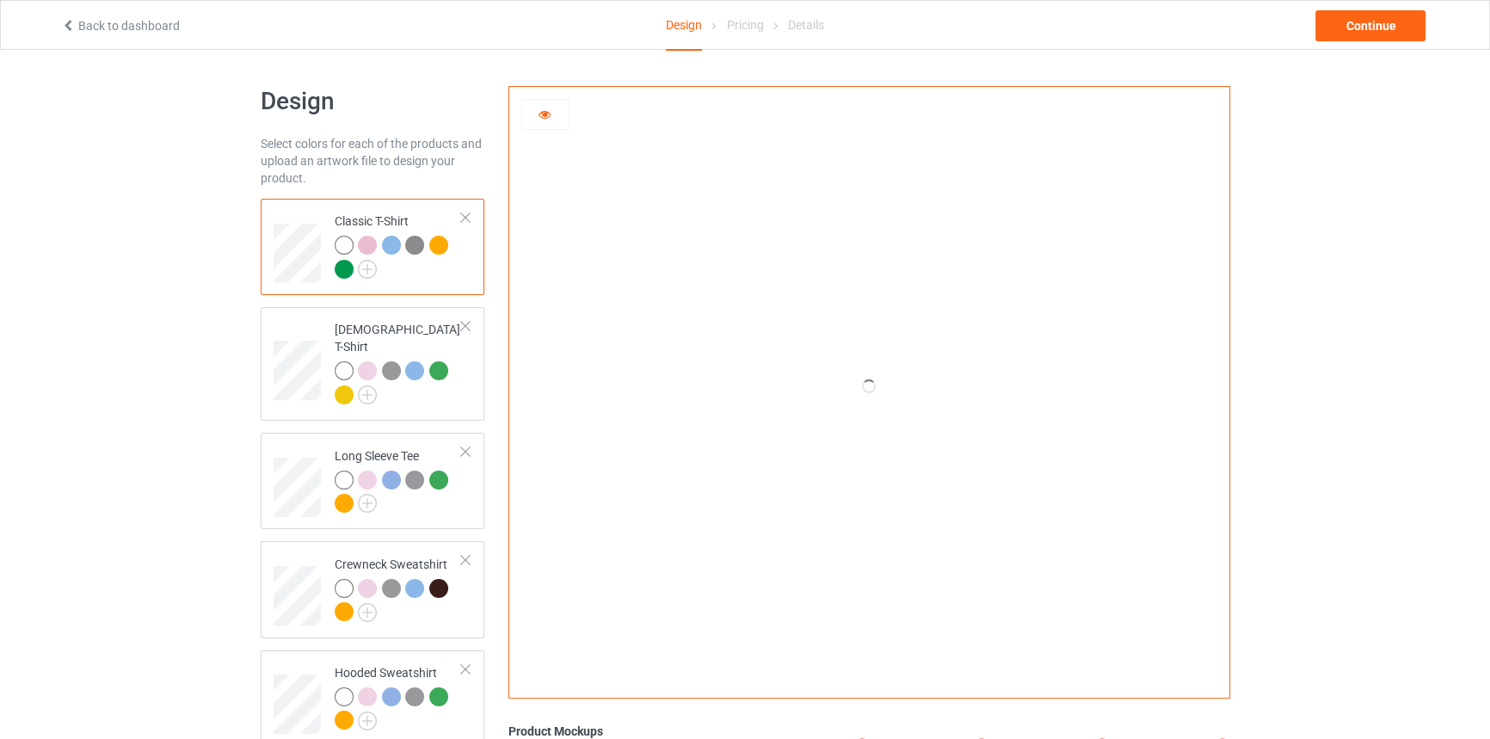
click at [348, 267] on div at bounding box center [344, 269] width 19 height 19
click at [365, 267] on img at bounding box center [367, 269] width 19 height 19
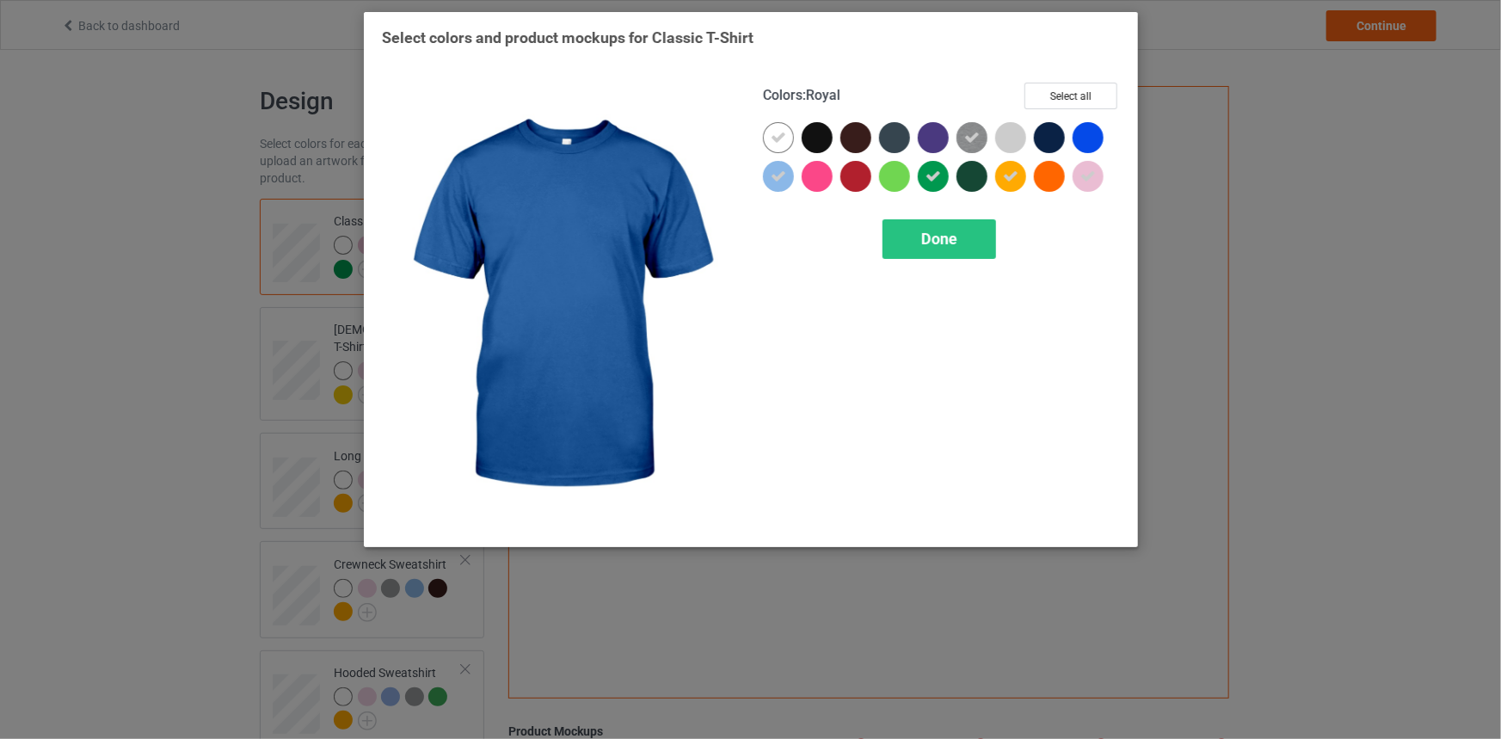
click at [1081, 133] on div at bounding box center [1088, 137] width 31 height 31
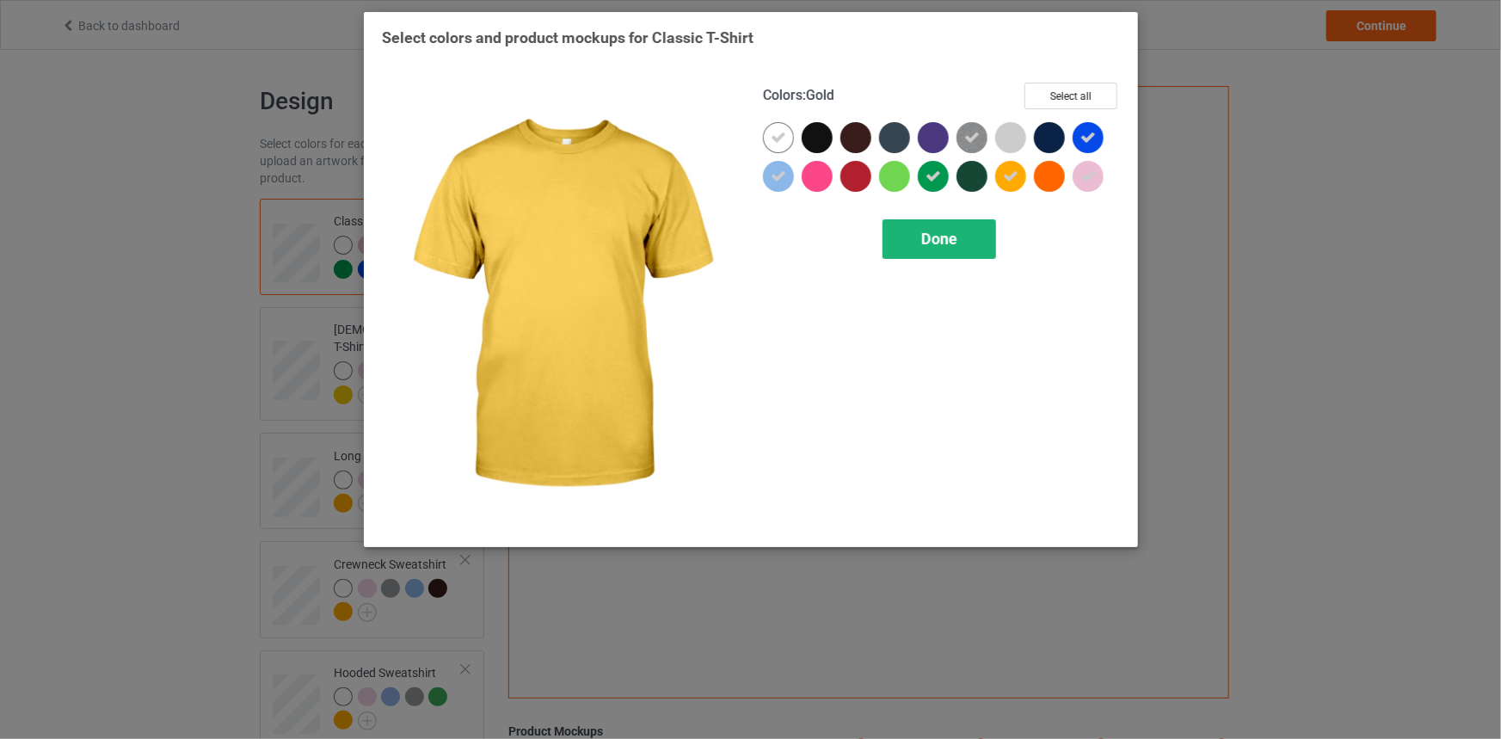
click at [939, 241] on span "Done" at bounding box center [939, 239] width 36 height 18
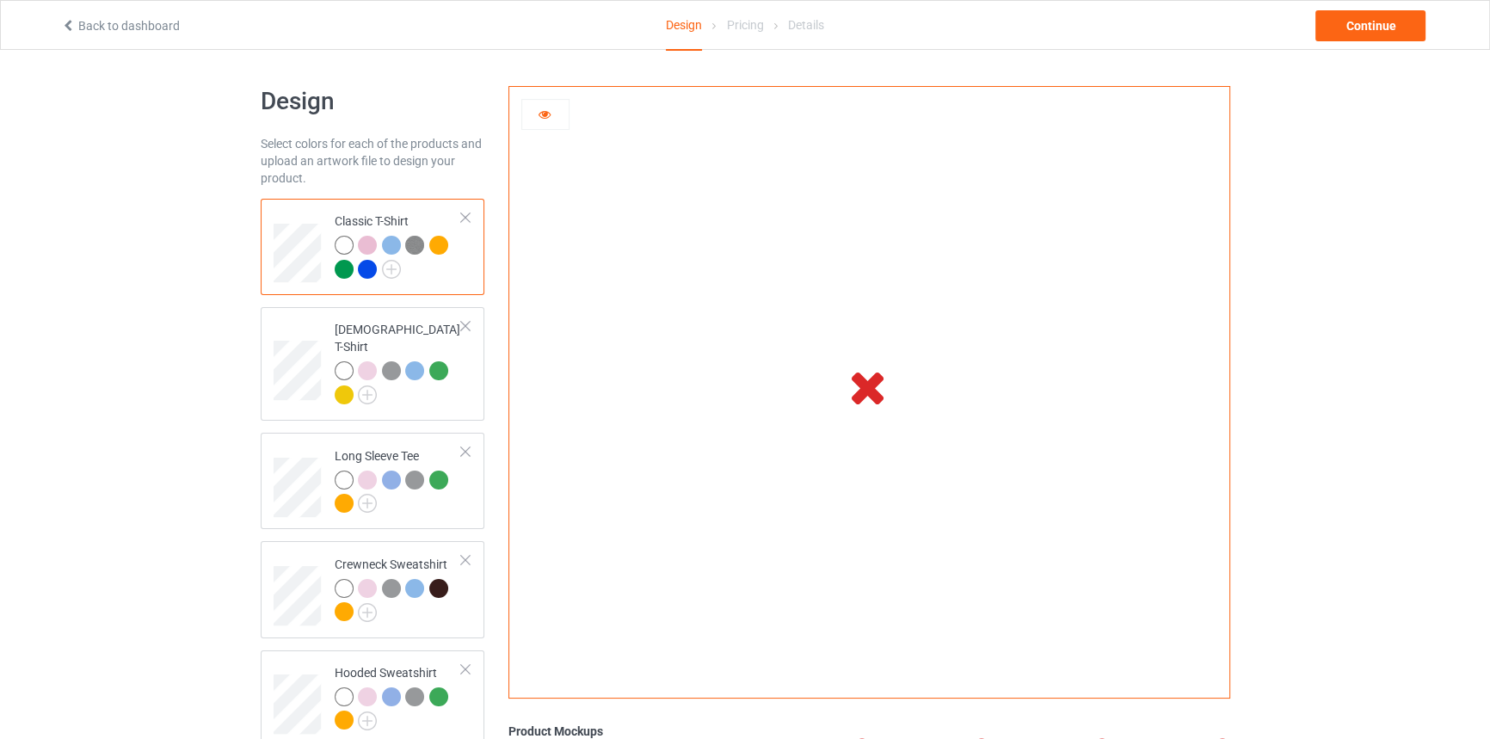
click at [83, 297] on div "Design Select colors for each of the products and upload an artwork file to des…" at bounding box center [745, 619] width 1490 height 1138
click at [346, 267] on div at bounding box center [344, 269] width 19 height 19
click at [358, 267] on div at bounding box center [367, 269] width 19 height 19
click at [342, 269] on div at bounding box center [344, 269] width 19 height 19
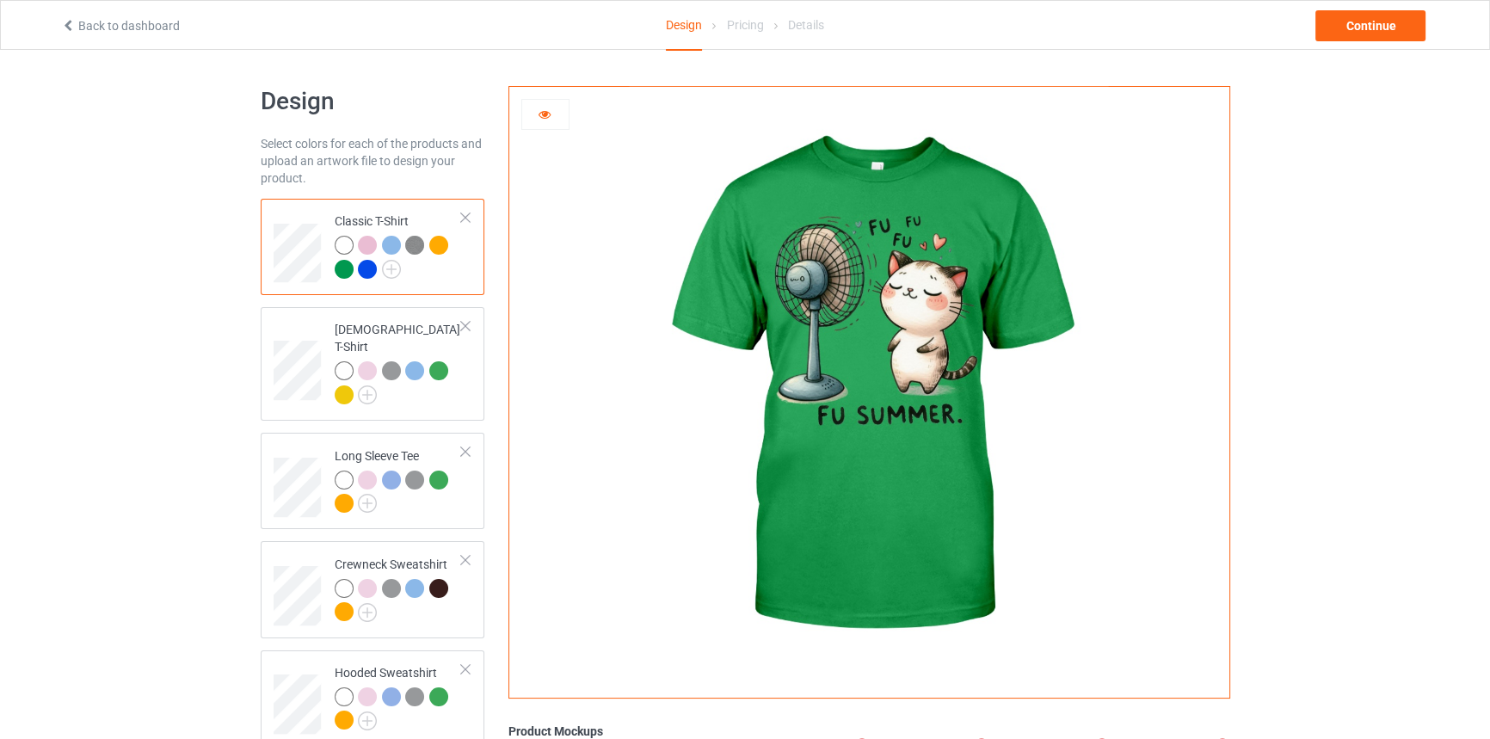
click at [368, 268] on div at bounding box center [367, 269] width 19 height 19
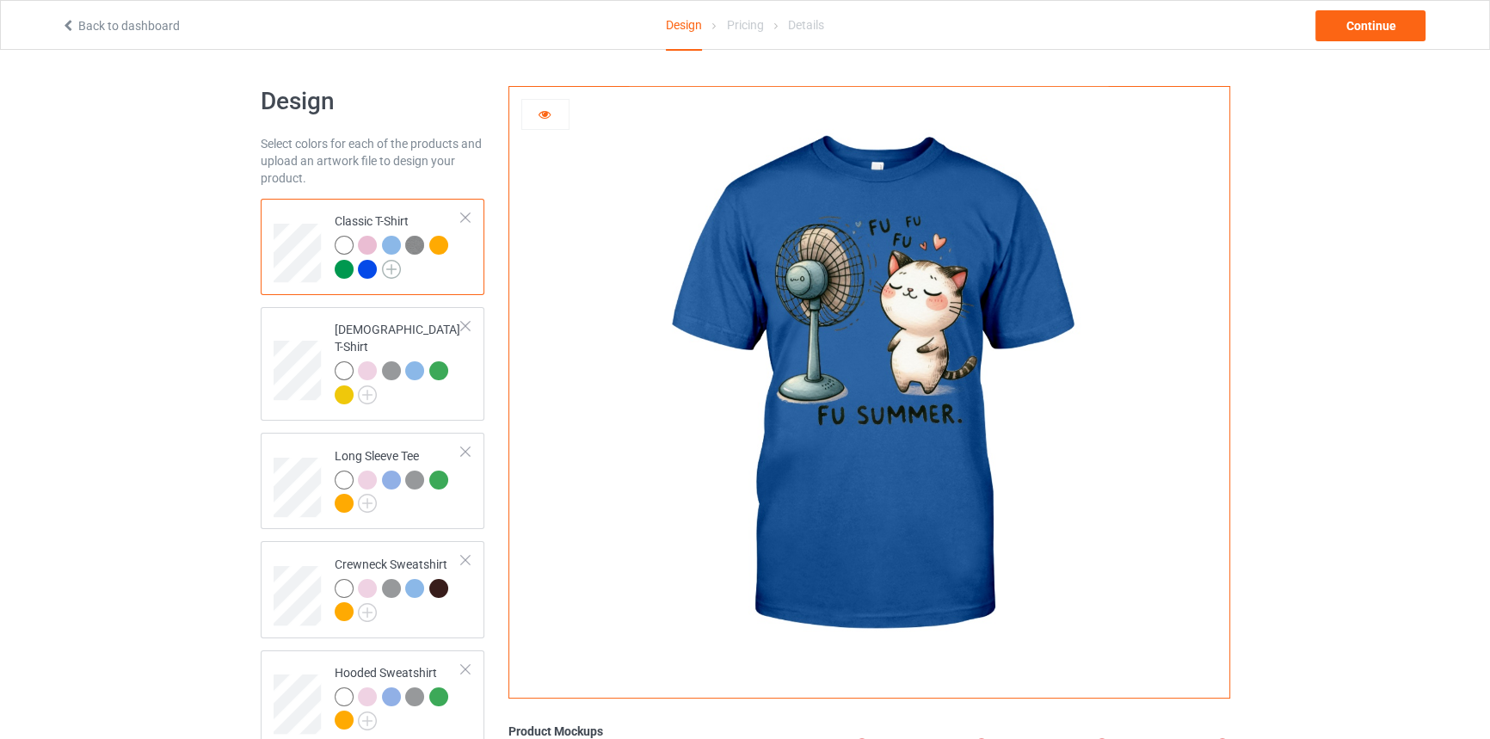
click at [391, 269] on img at bounding box center [391, 269] width 19 height 19
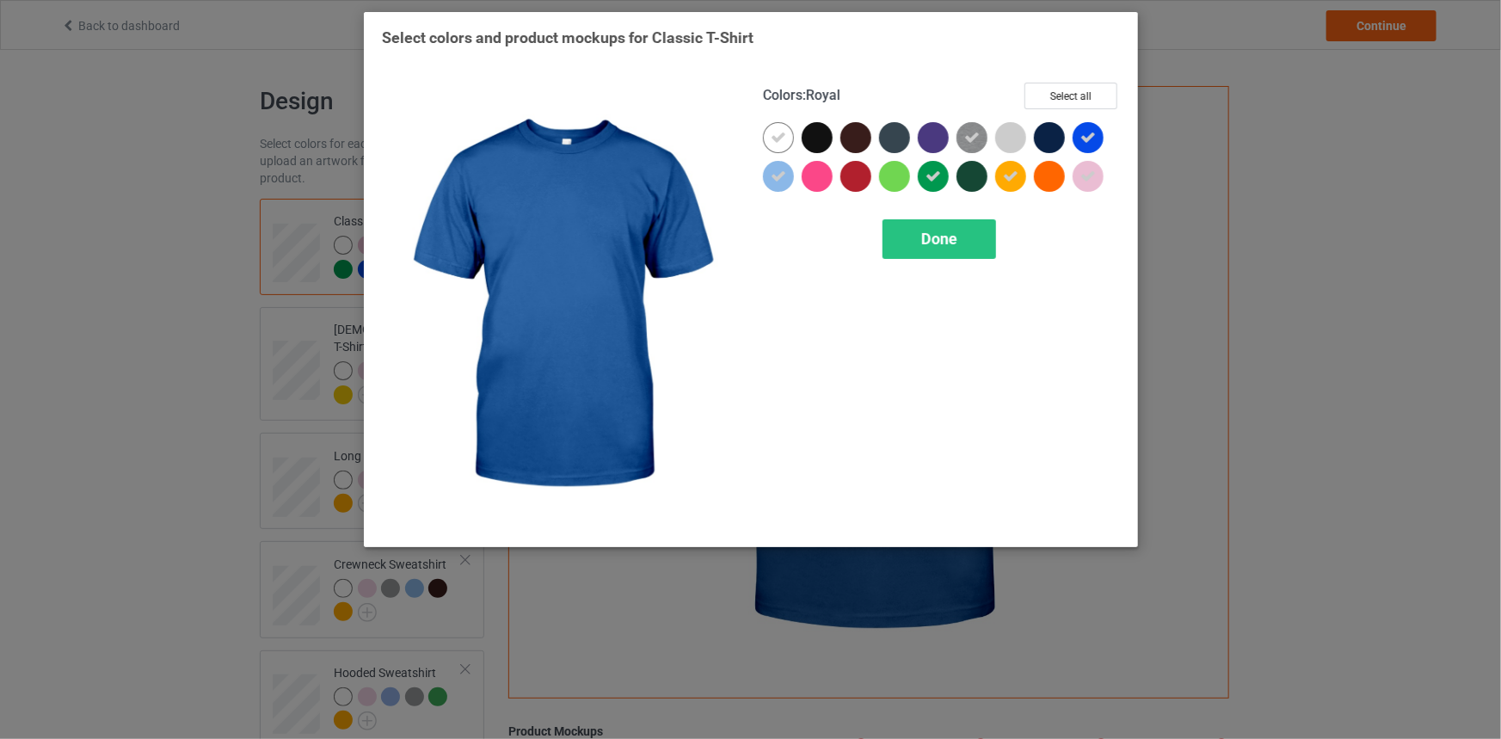
click at [1082, 139] on icon at bounding box center [1088, 137] width 15 height 15
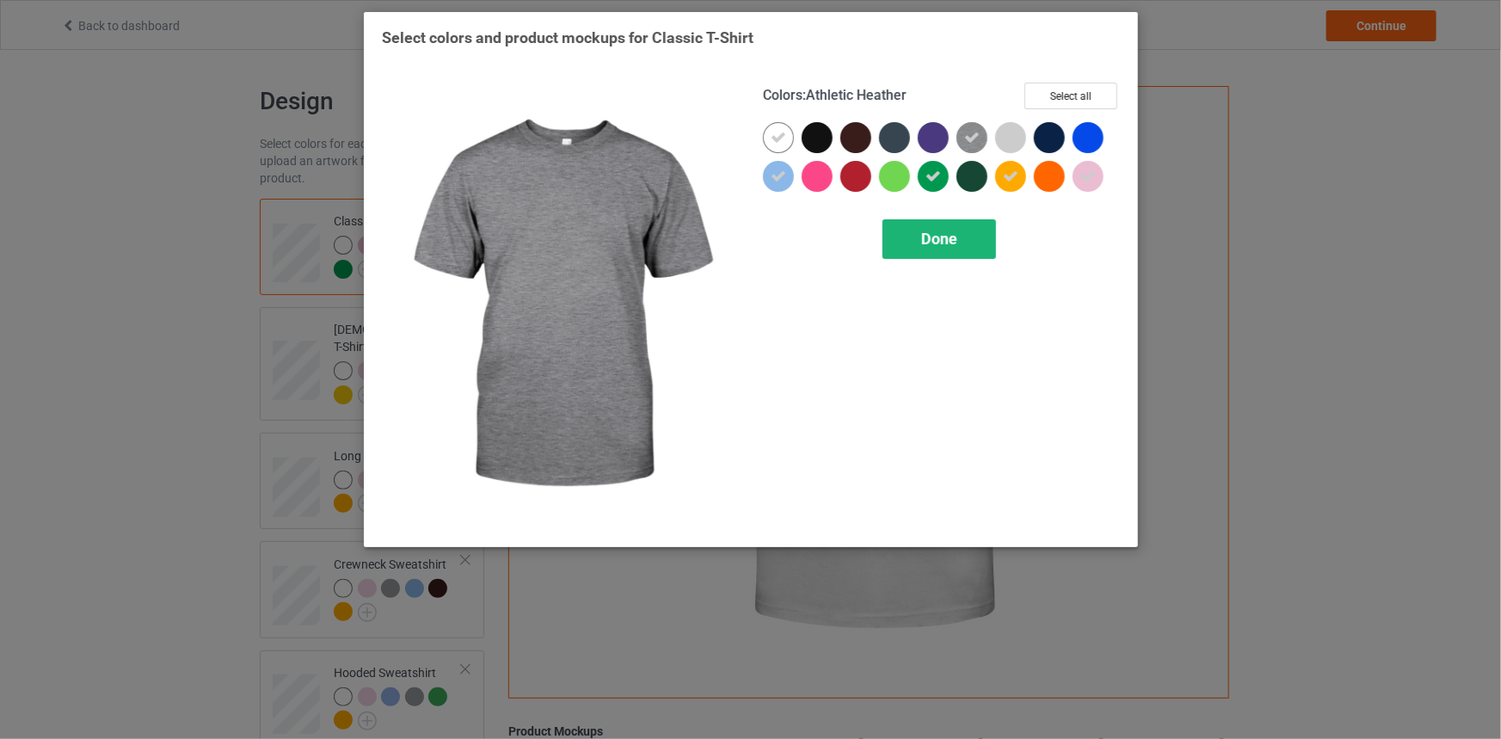
click at [961, 242] on div "Done" at bounding box center [940, 239] width 114 height 40
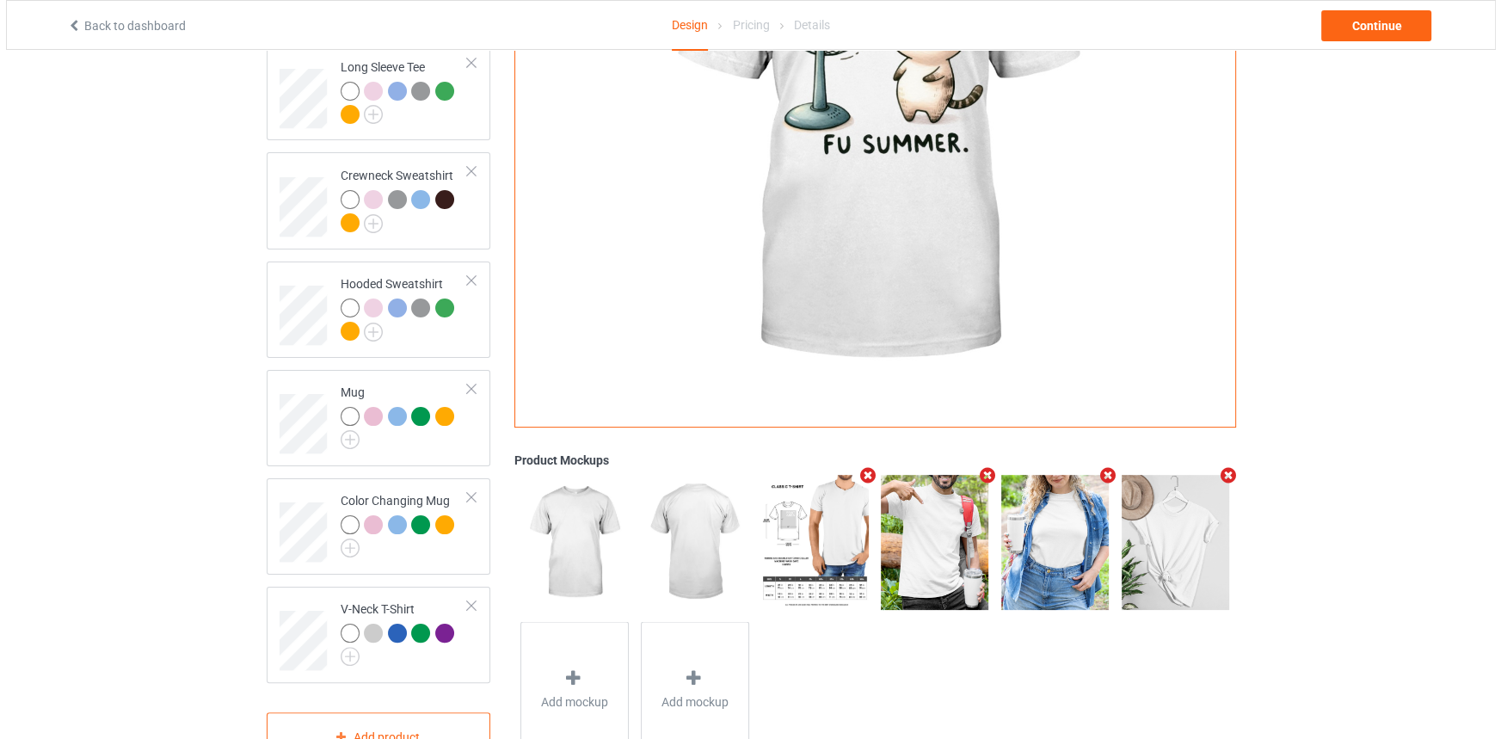
scroll to position [432, 0]
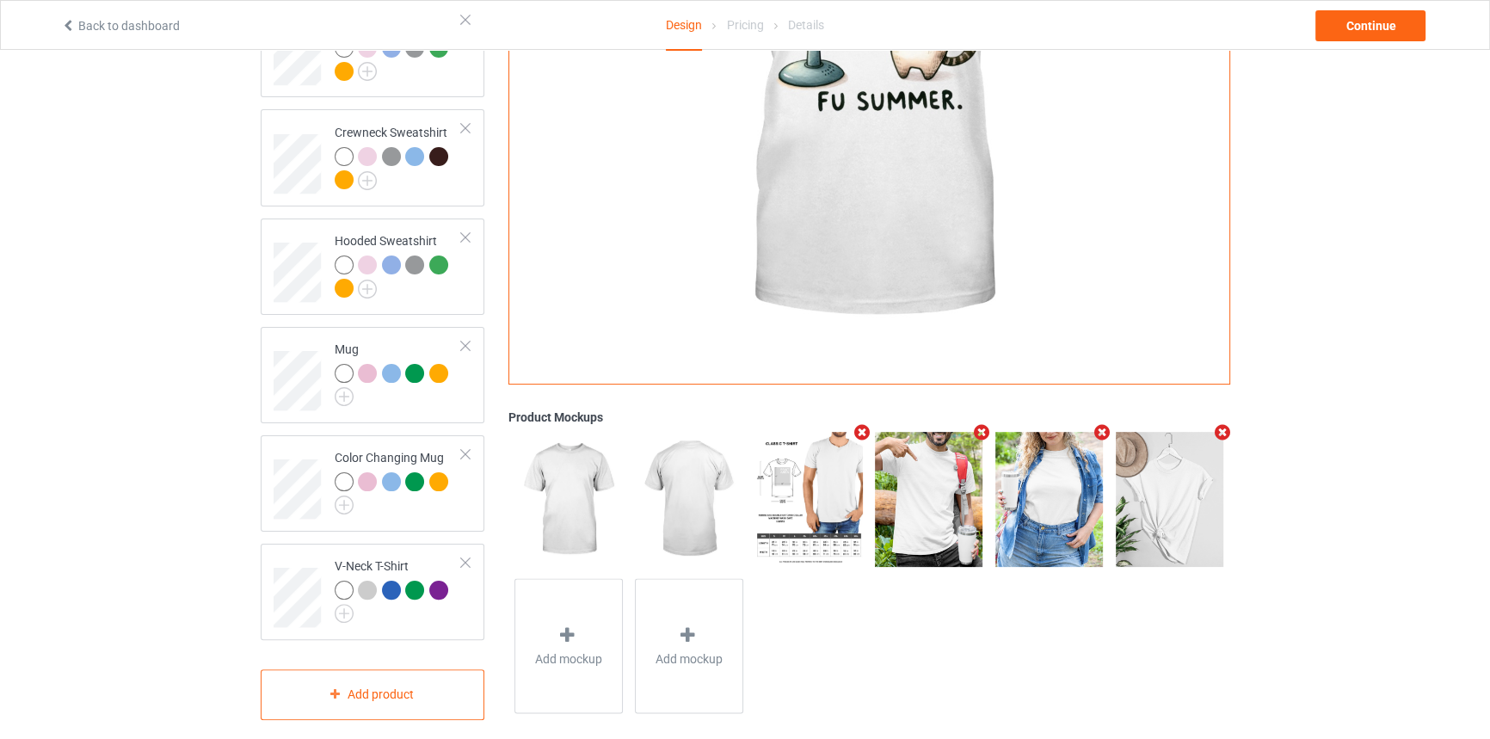
click at [1104, 423] on icon "Remove mockup" at bounding box center [1103, 432] width 22 height 18
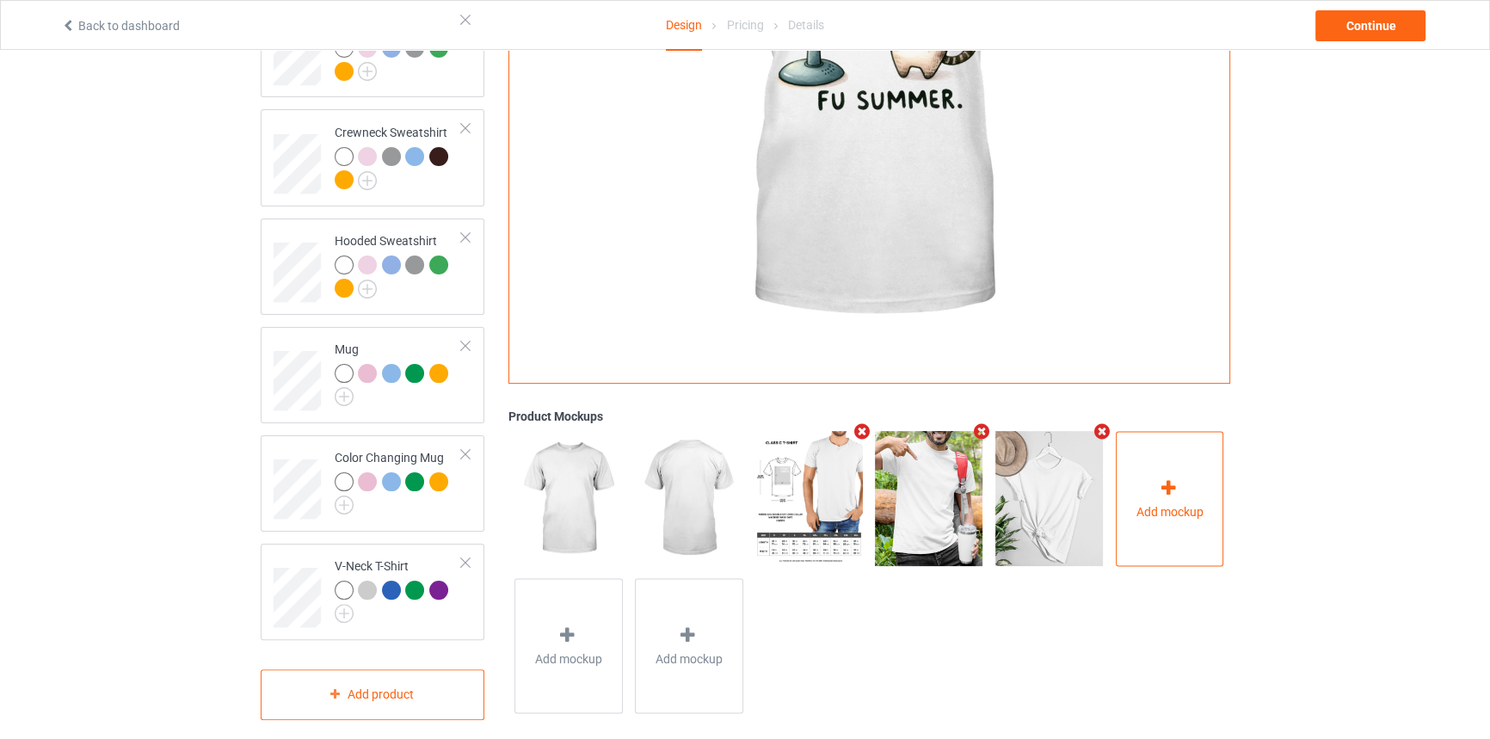
click at [1196, 467] on div "Add mockup" at bounding box center [1170, 498] width 108 height 135
